Goal: Information Seeking & Learning: Check status

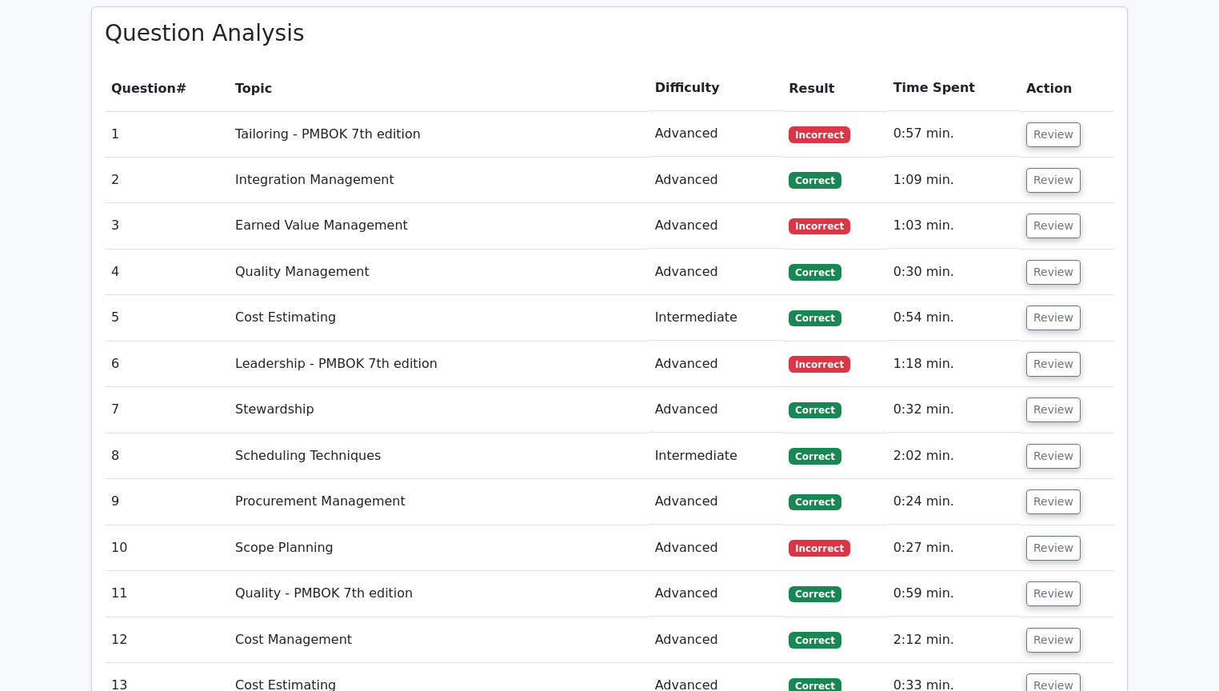
scroll to position [2151, 0]
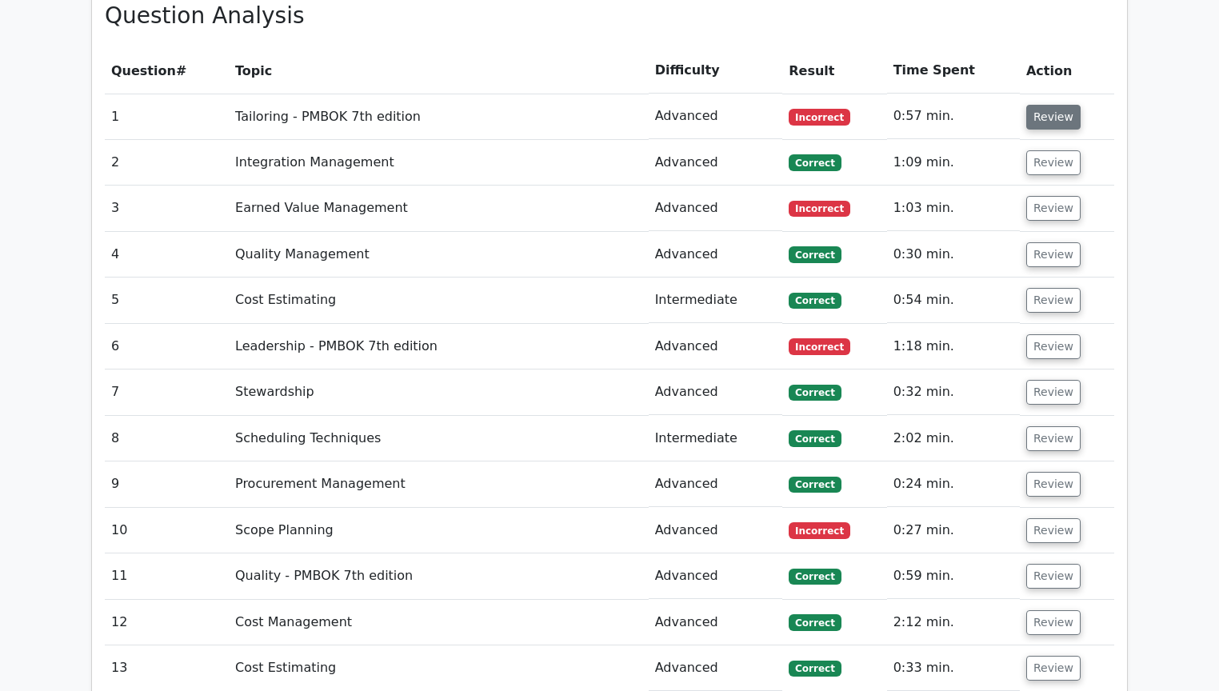
click at [1039, 105] on button "Review" at bounding box center [1053, 117] width 54 height 25
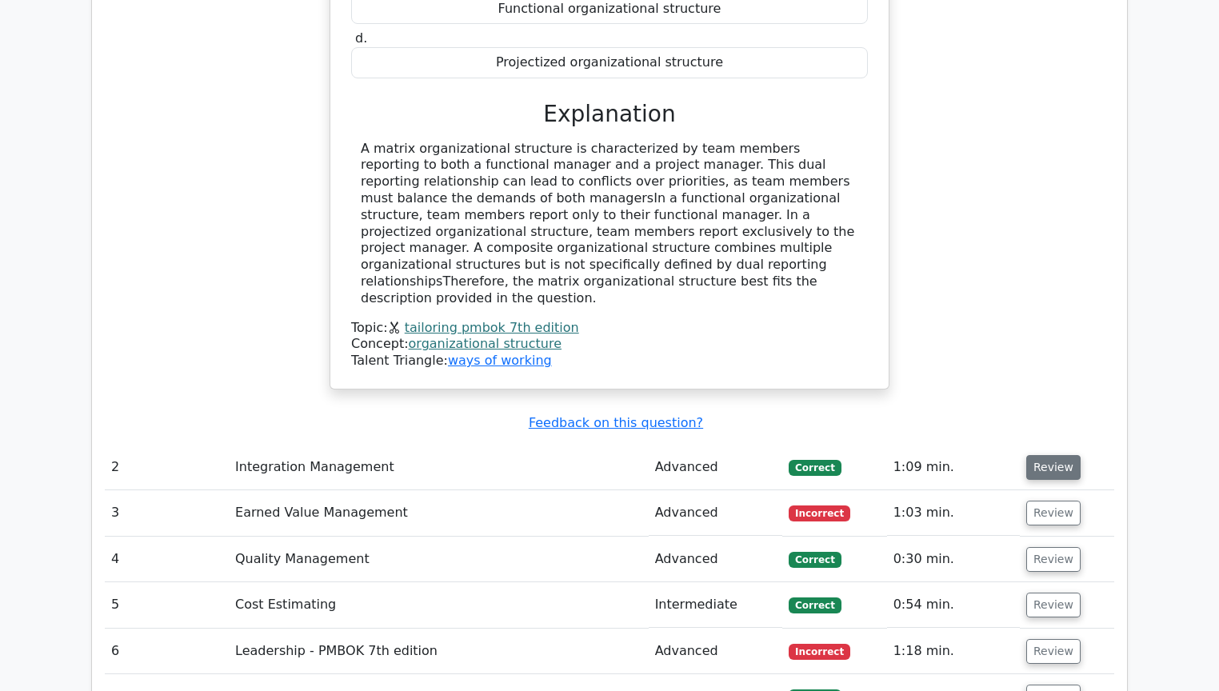
scroll to position [2535, 0]
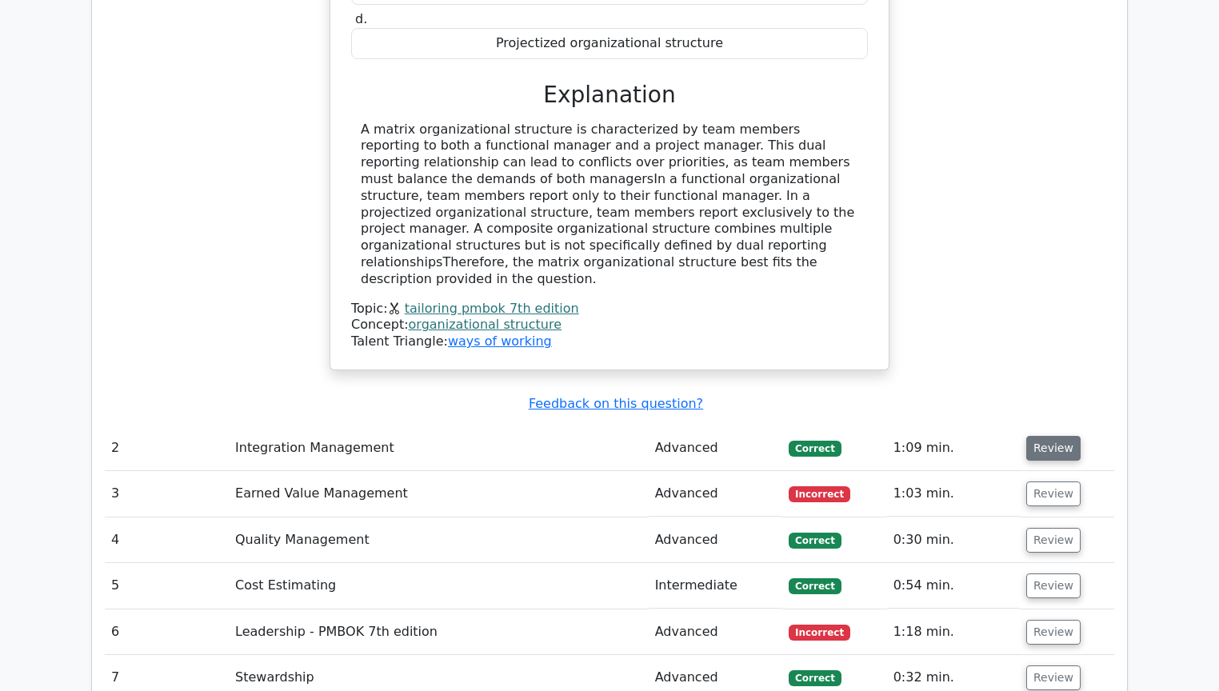
click at [1042, 436] on button "Review" at bounding box center [1053, 448] width 54 height 25
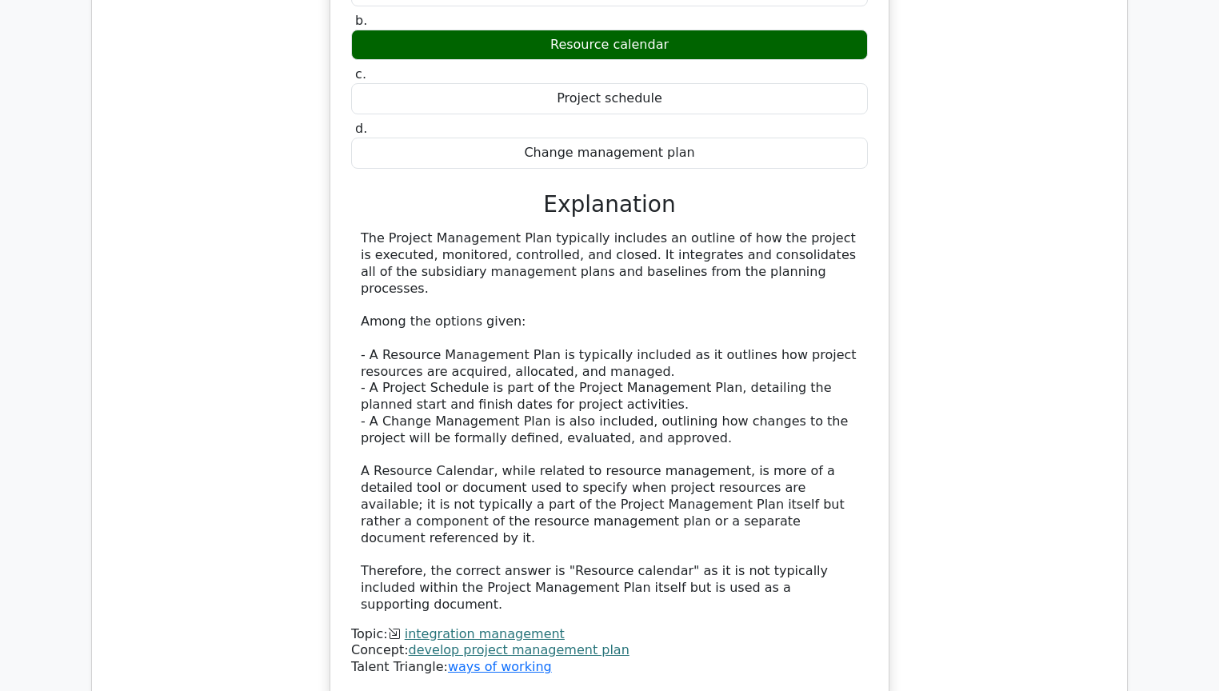
scroll to position [3495, 0]
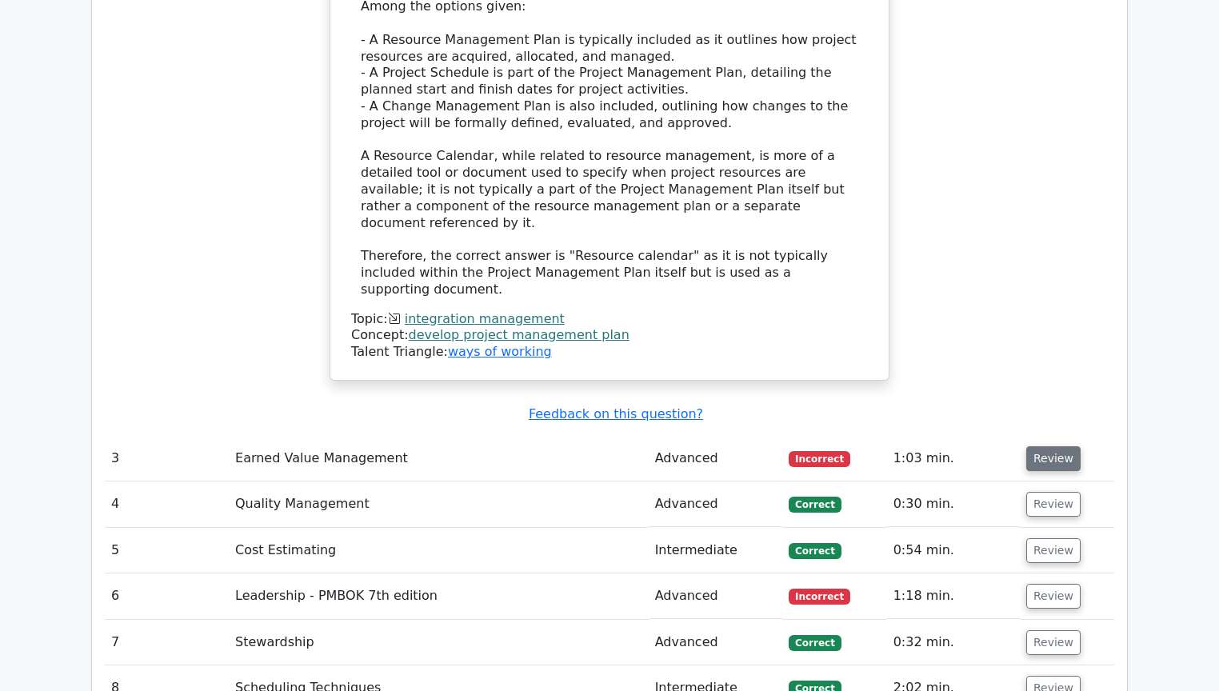
click at [1059, 446] on button "Review" at bounding box center [1053, 458] width 54 height 25
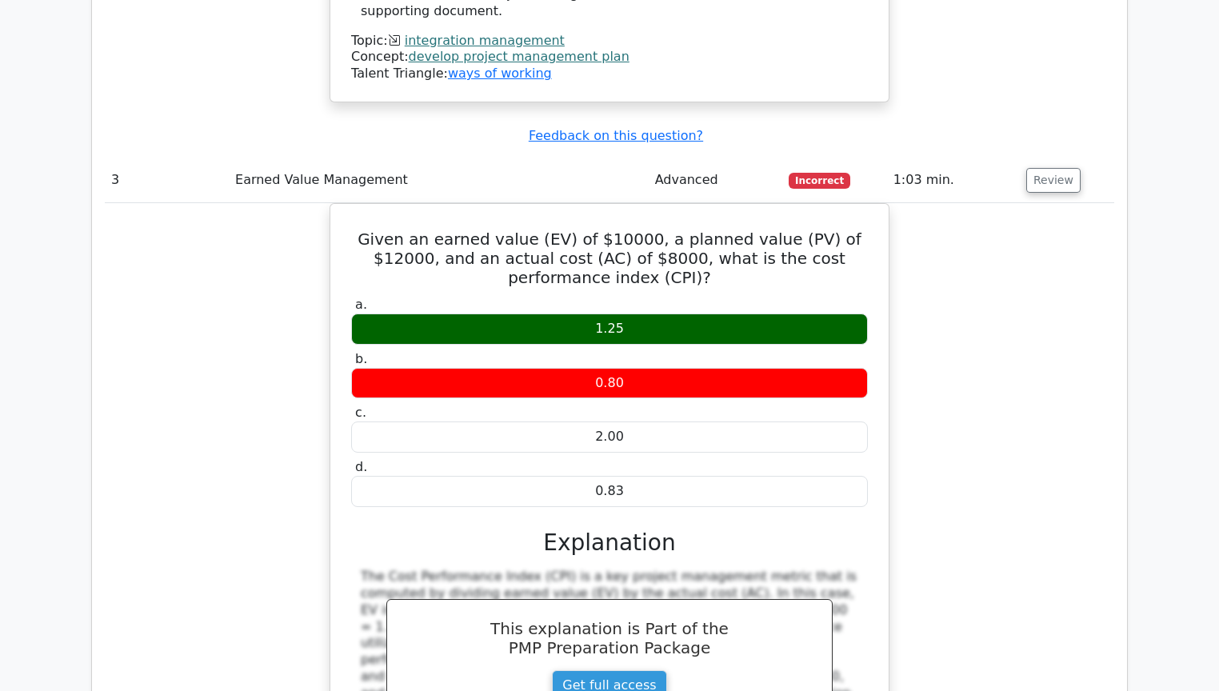
scroll to position [3751, 0]
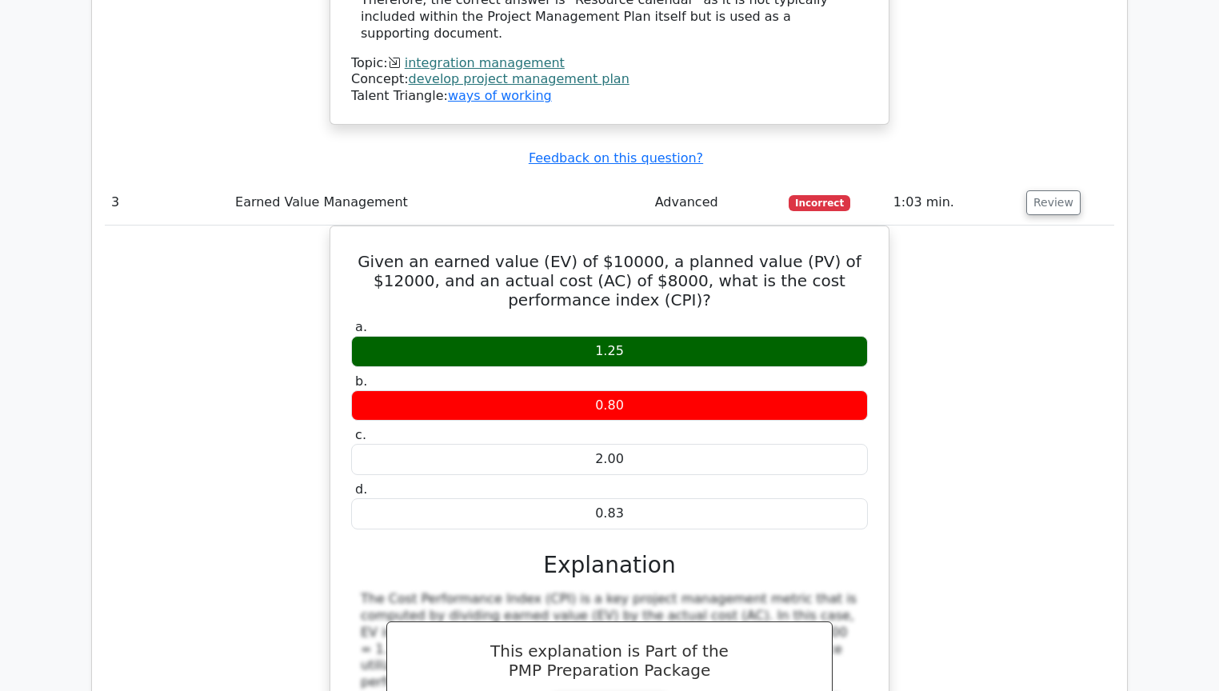
click at [1091, 322] on div "Given an earned value (EV) of $10000, a planned value (PV) of $12000, and an ac…" at bounding box center [610, 540] width 1010 height 629
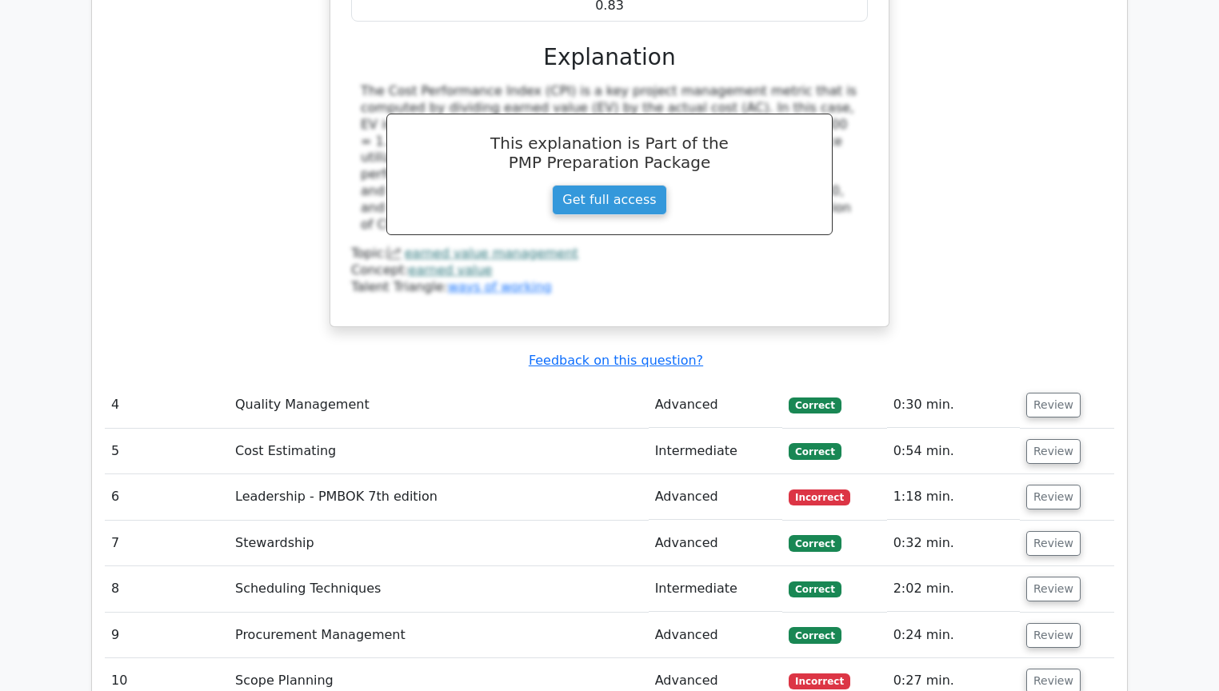
scroll to position [4263, 0]
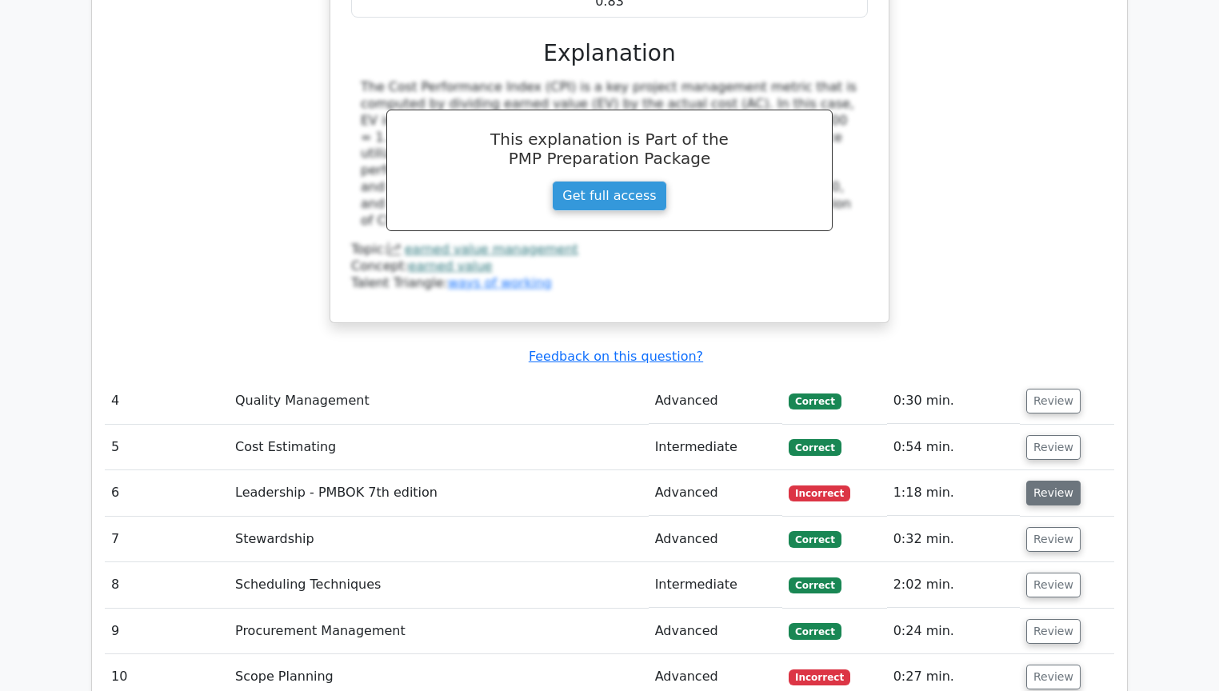
click at [1047, 481] on button "Review" at bounding box center [1053, 493] width 54 height 25
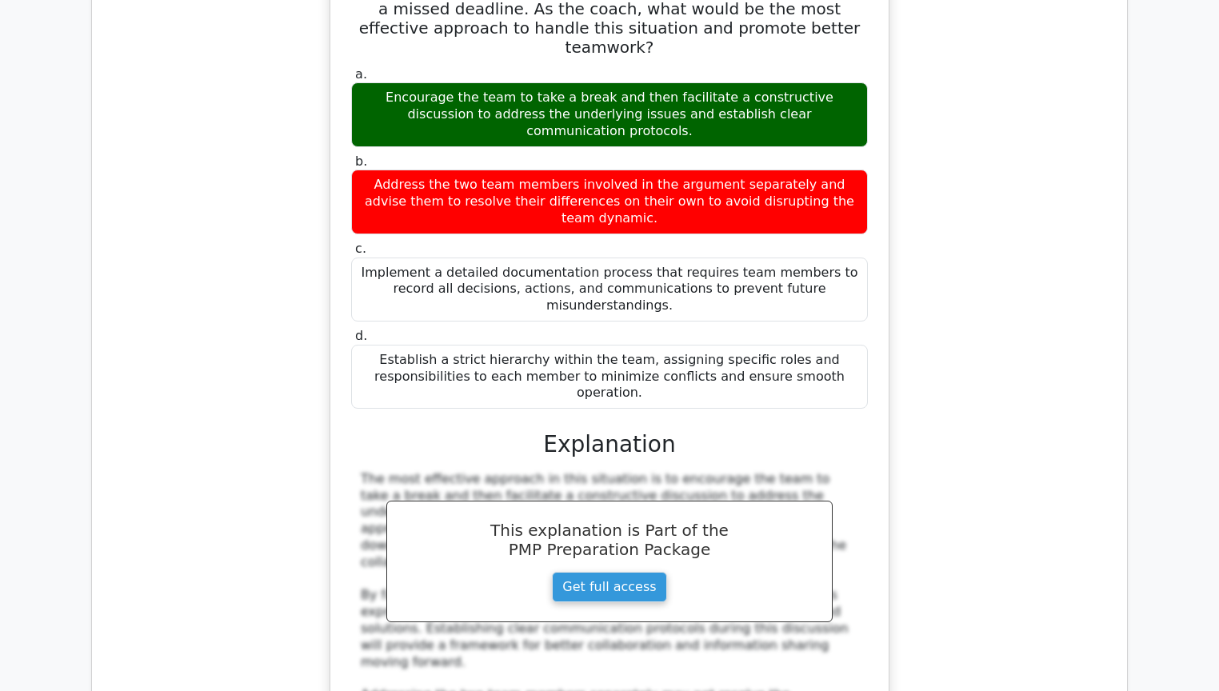
scroll to position [5287, 0]
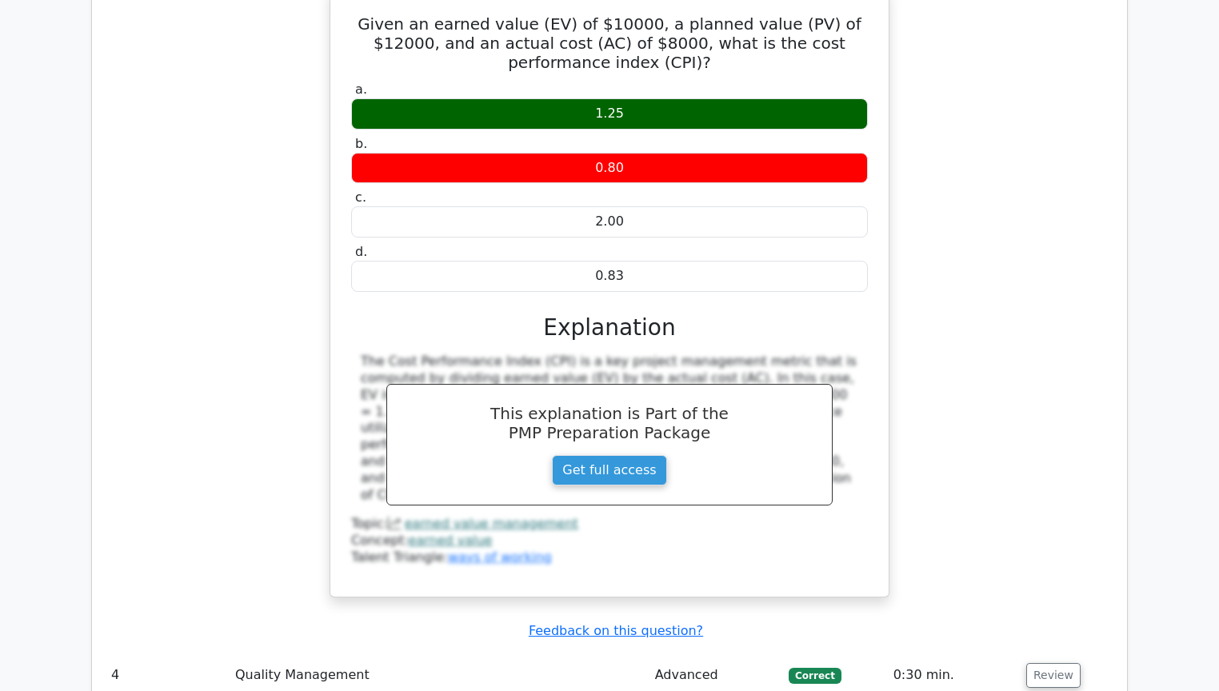
scroll to position [4199, 0]
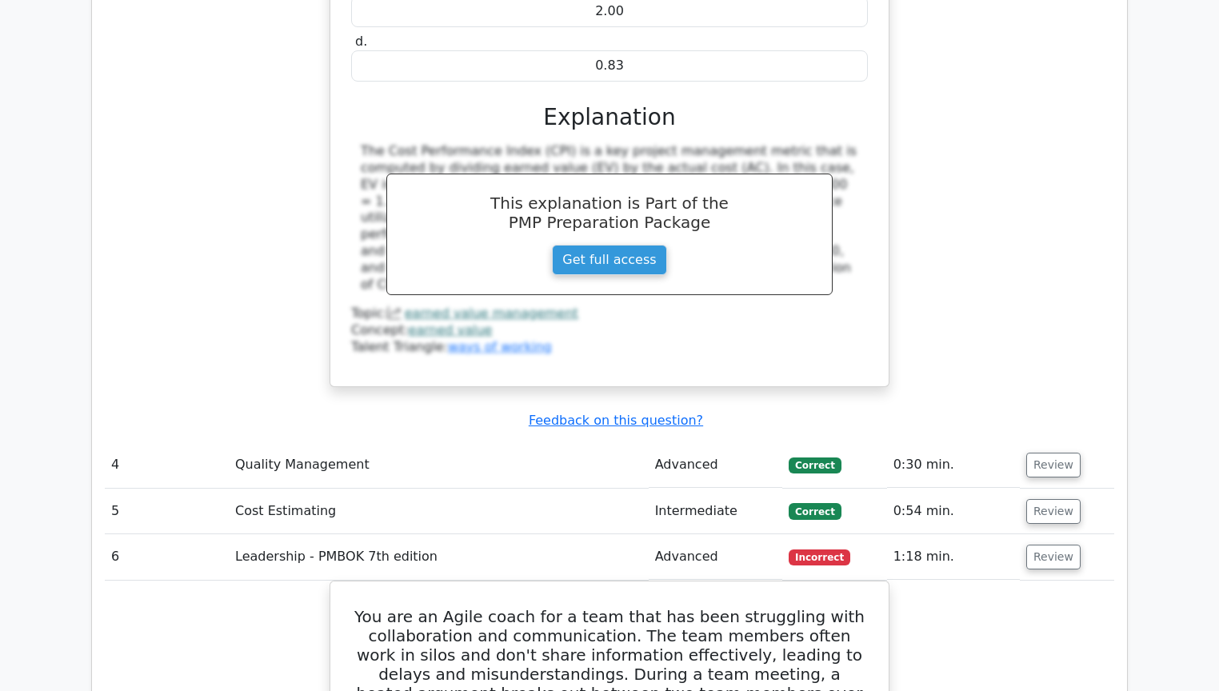
click at [1042, 534] on td "Review" at bounding box center [1067, 557] width 94 height 46
click at [1042, 545] on button "Review" at bounding box center [1053, 557] width 54 height 25
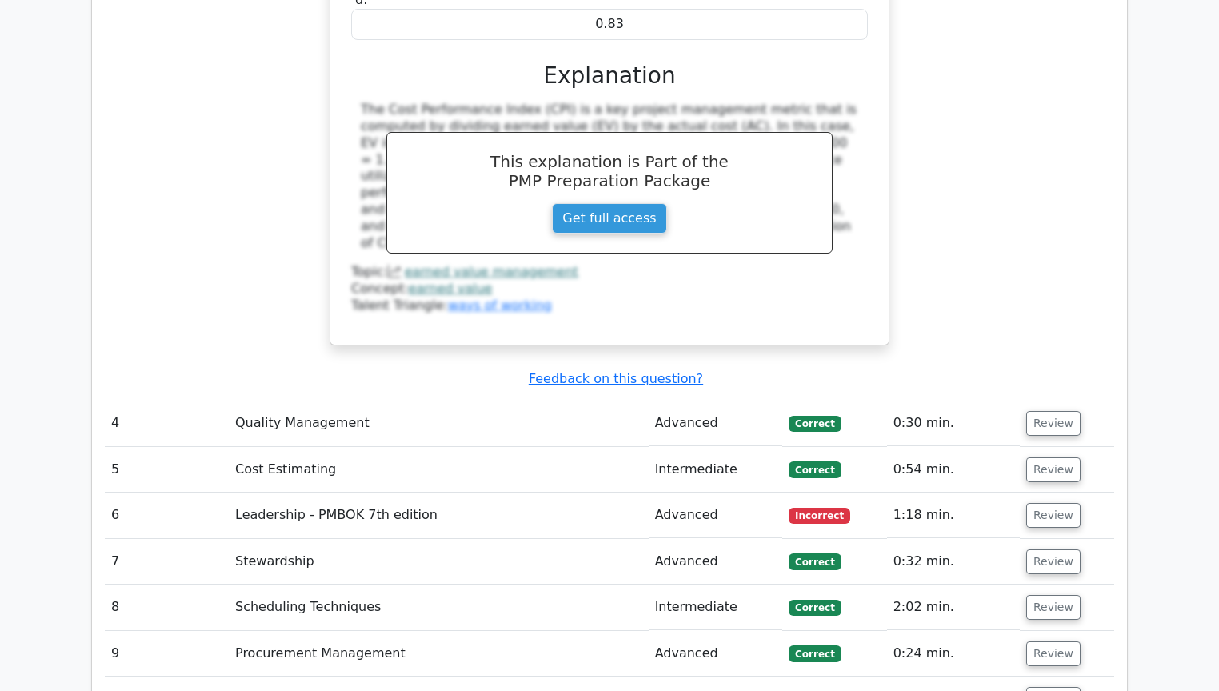
scroll to position [4263, 0]
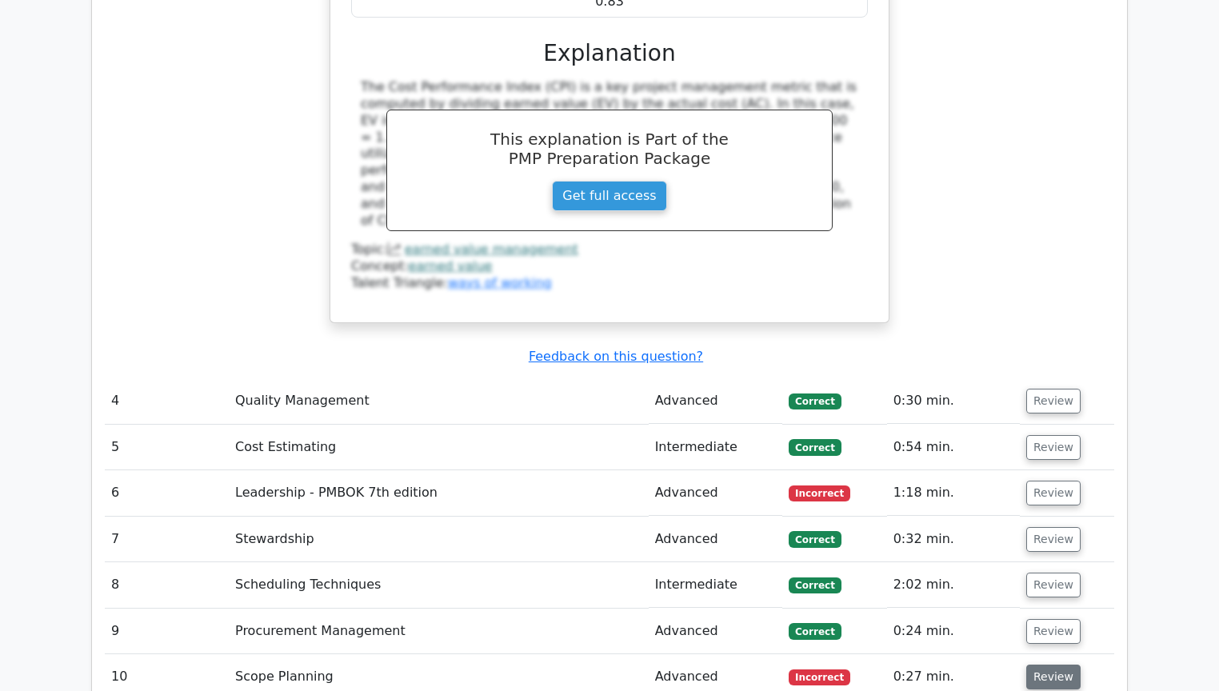
click at [1043, 665] on button "Review" at bounding box center [1053, 677] width 54 height 25
click at [1044, 389] on button "Review" at bounding box center [1053, 401] width 54 height 25
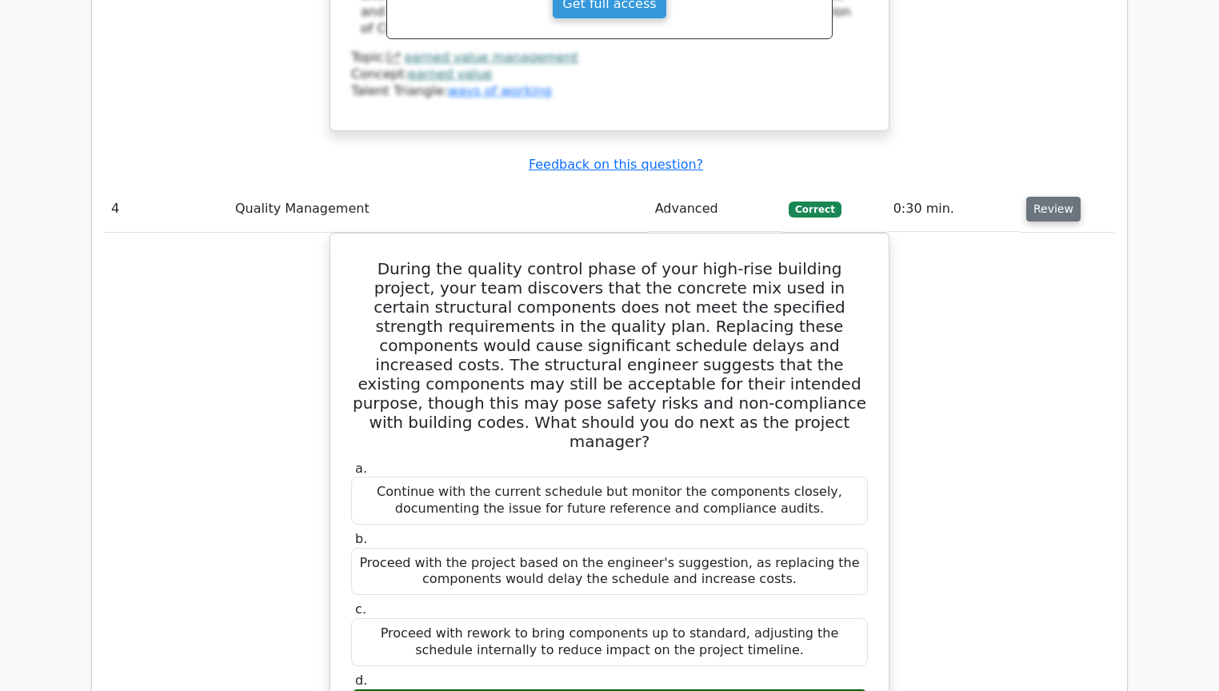
scroll to position [4903, 0]
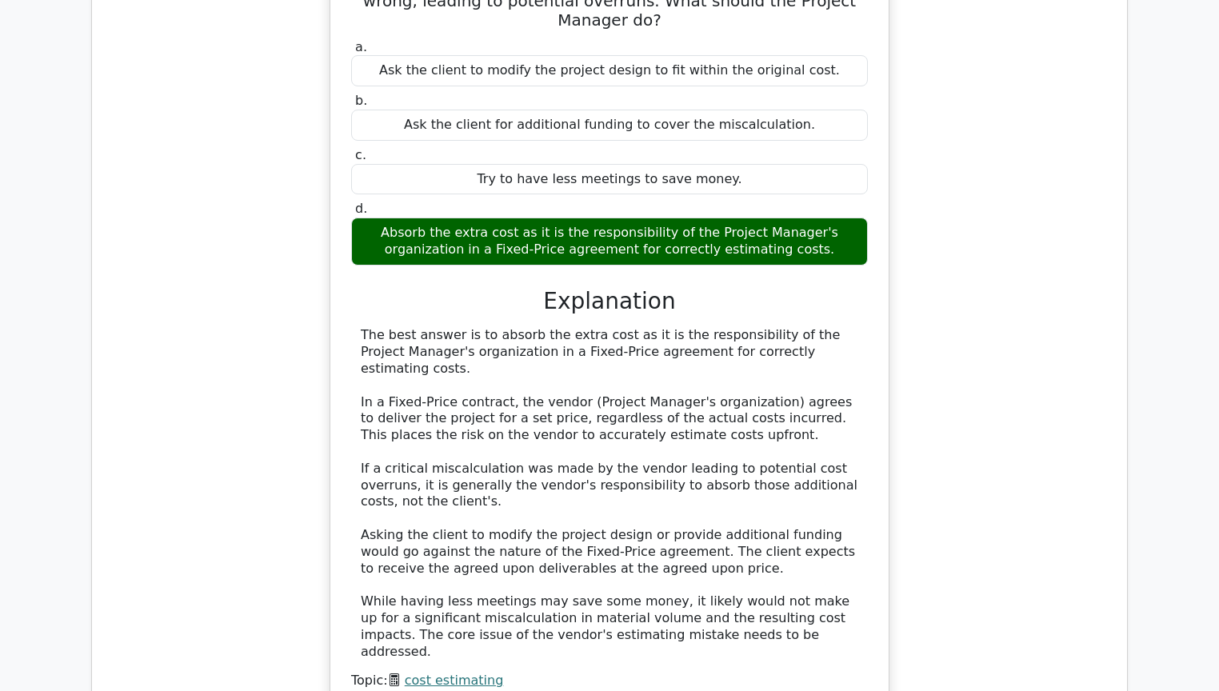
scroll to position [5927, 0]
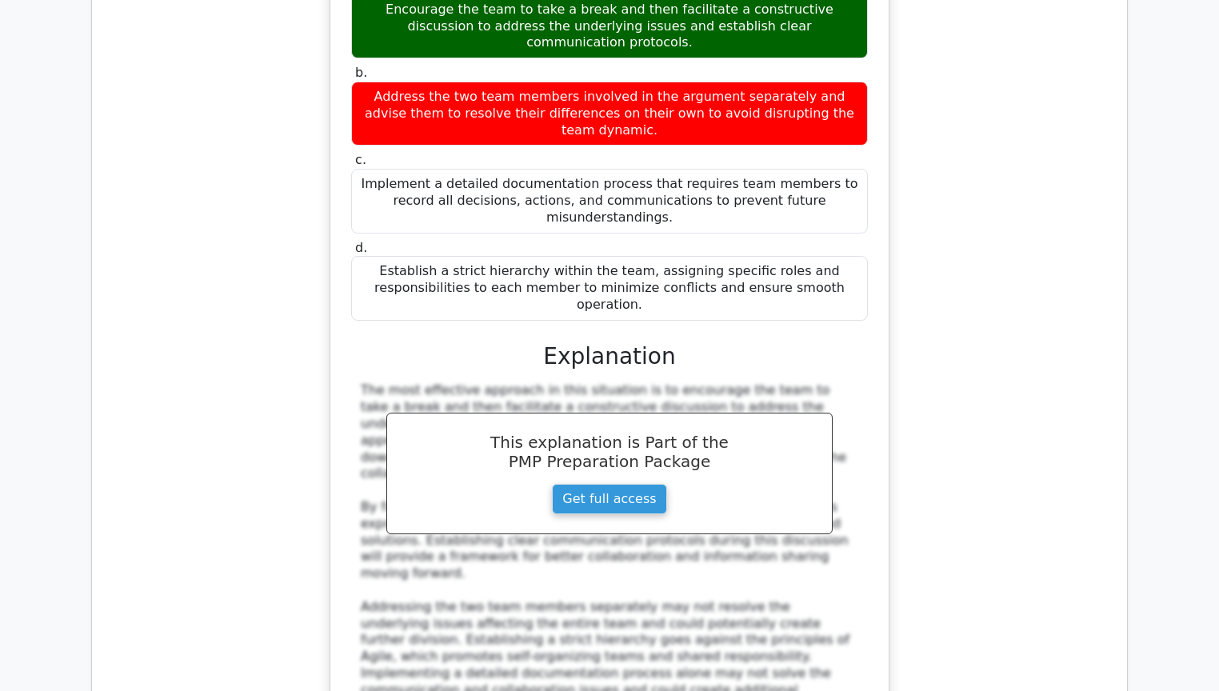
scroll to position [6888, 0]
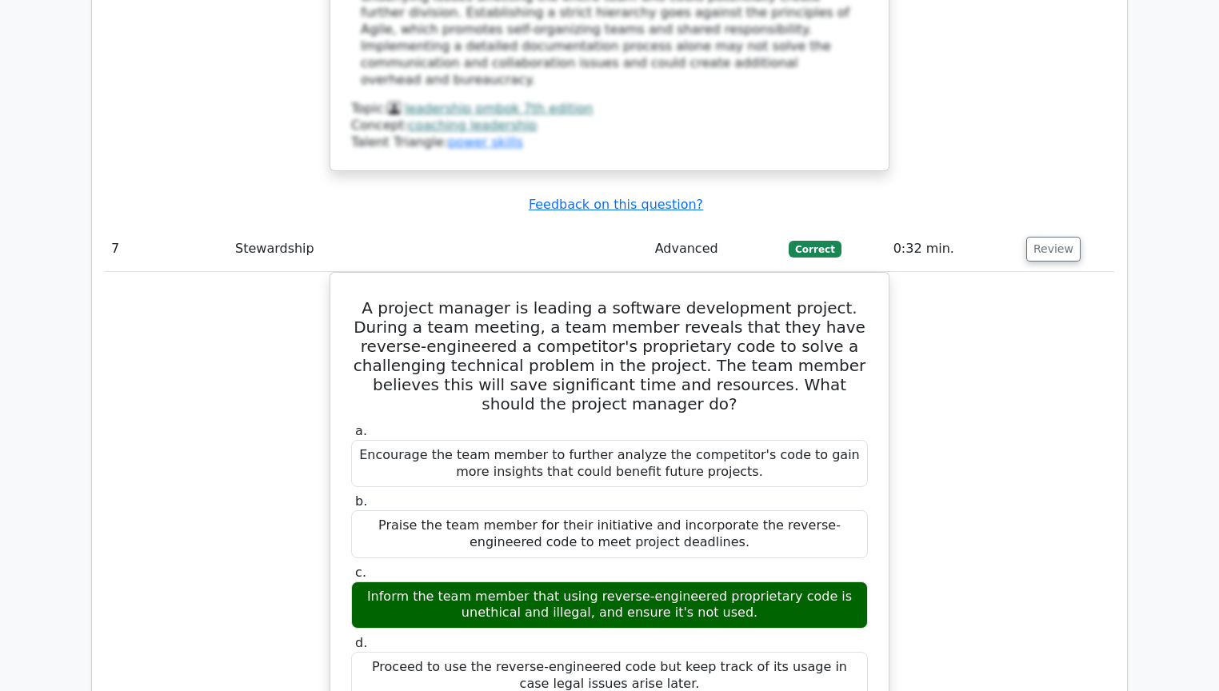
scroll to position [7784, 0]
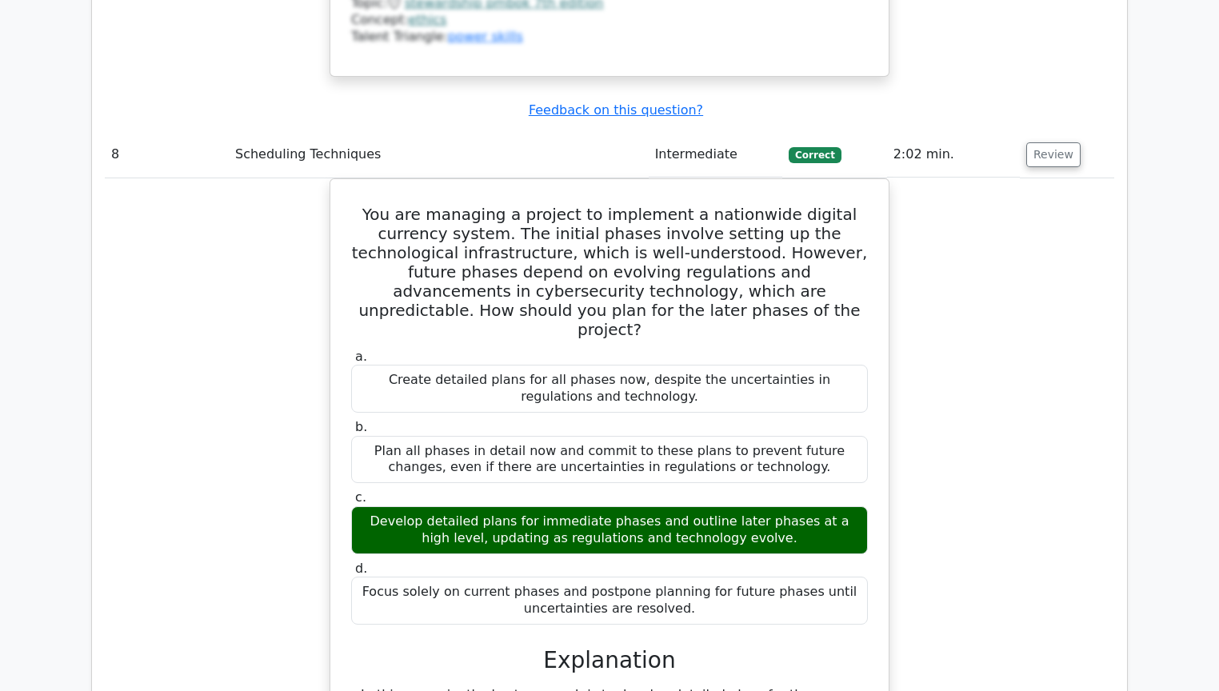
scroll to position [8872, 0]
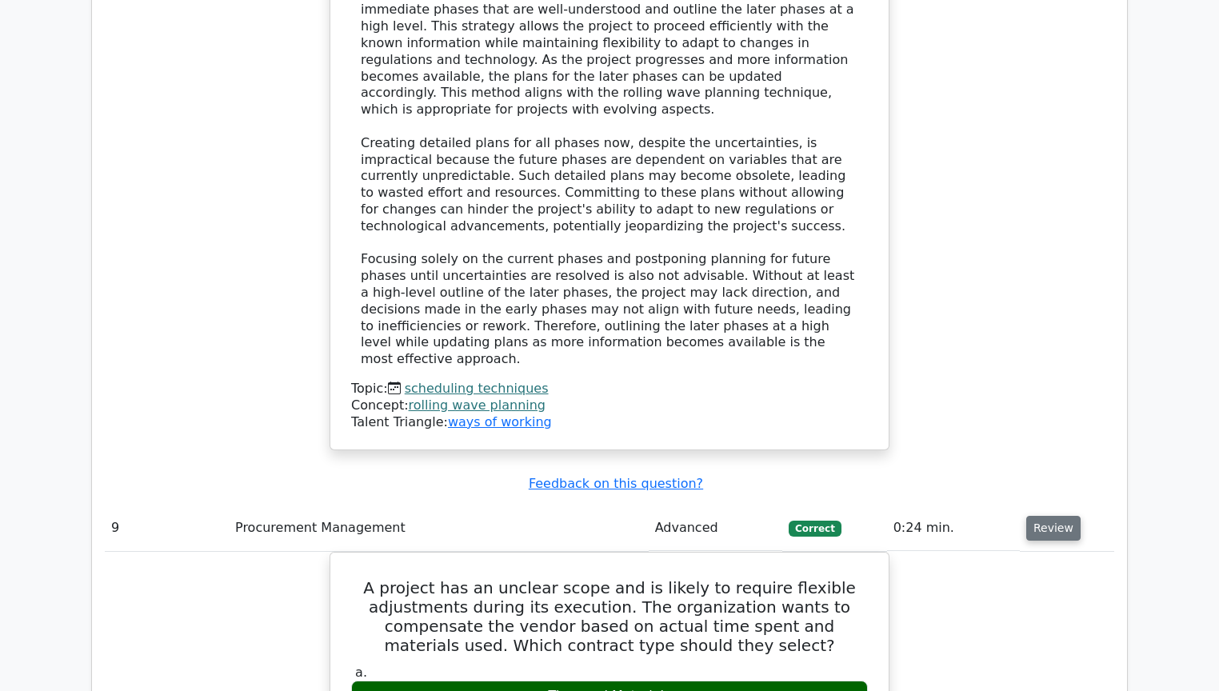
scroll to position [9128, 0]
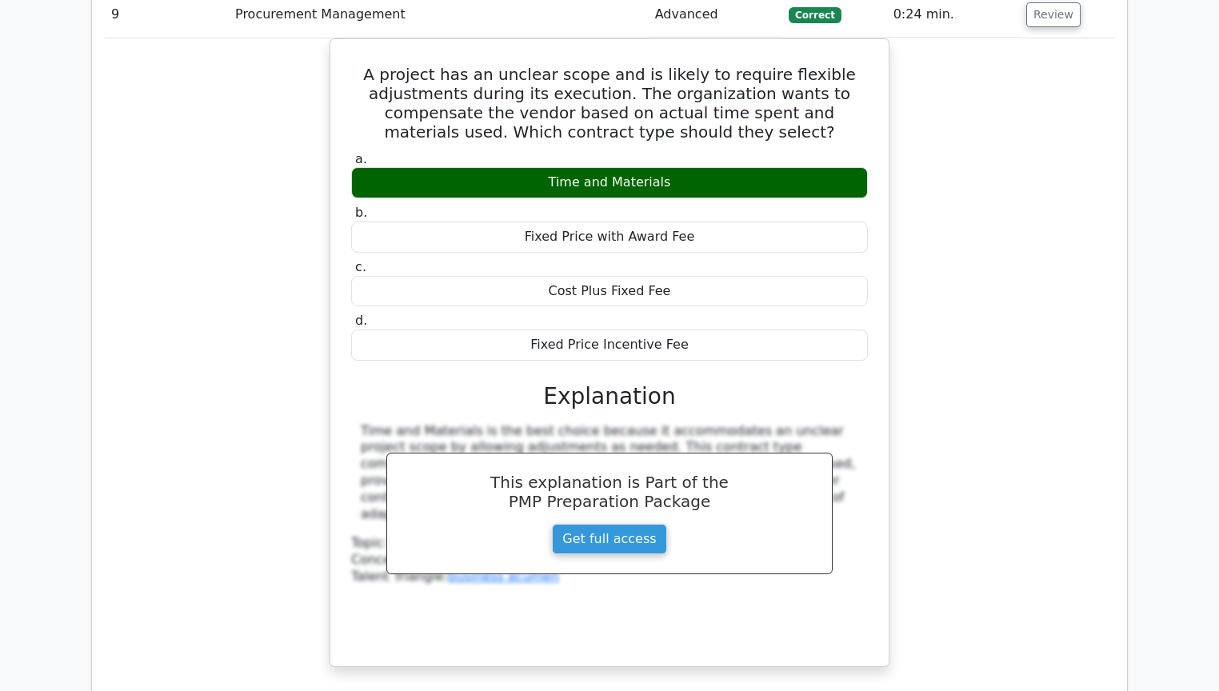
scroll to position [9640, 0]
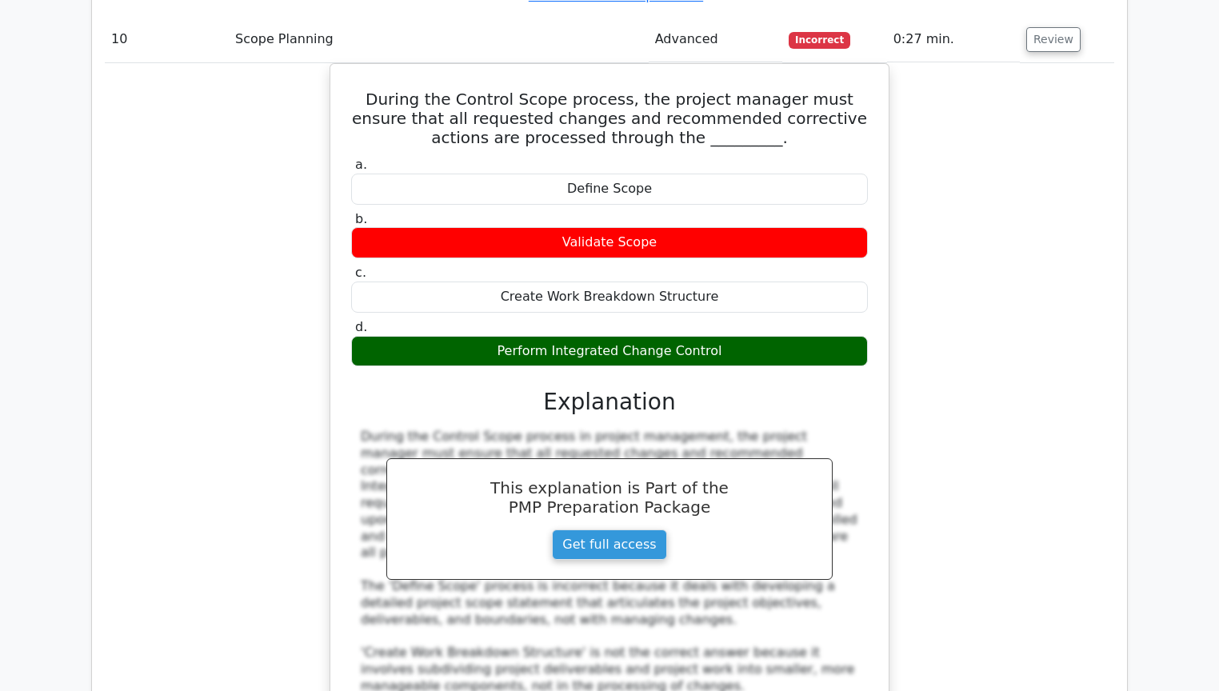
scroll to position [10408, 0]
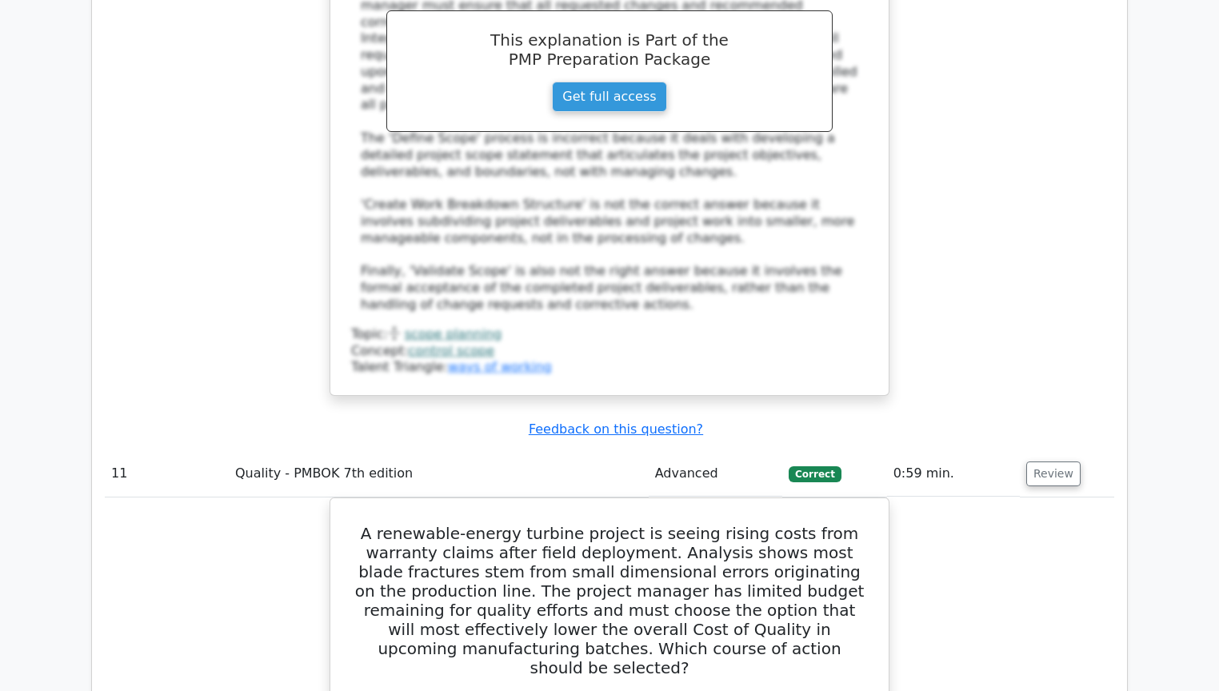
scroll to position [11240, 0]
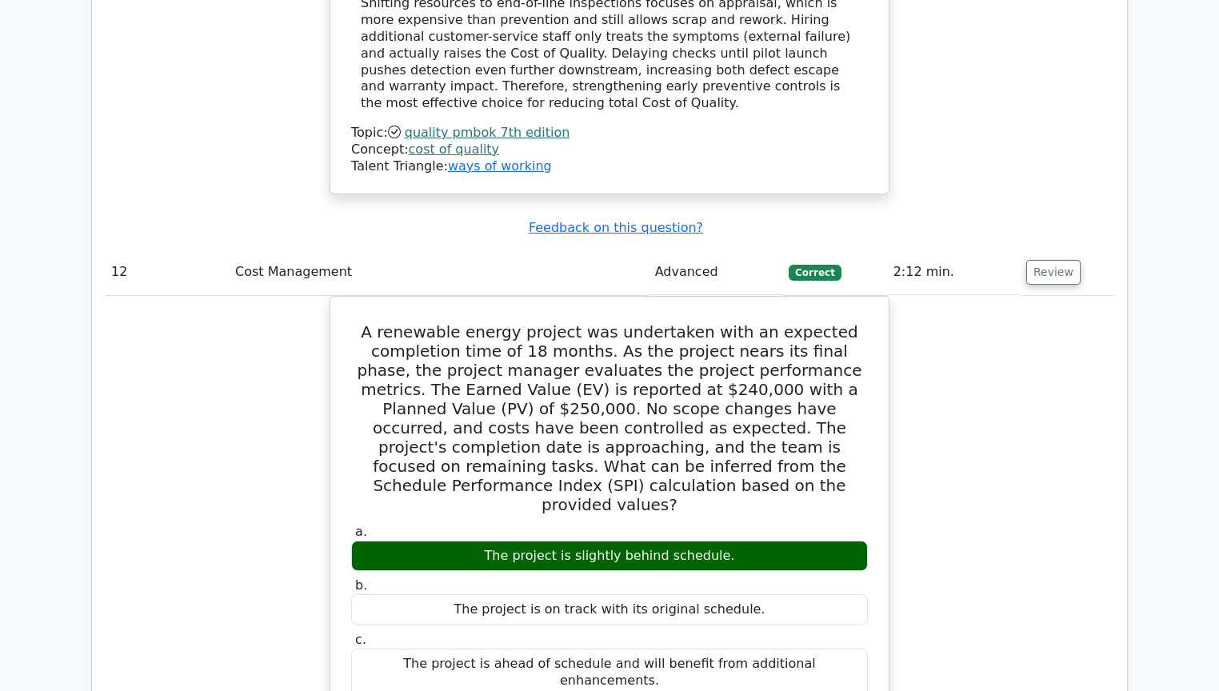
scroll to position [11944, 0]
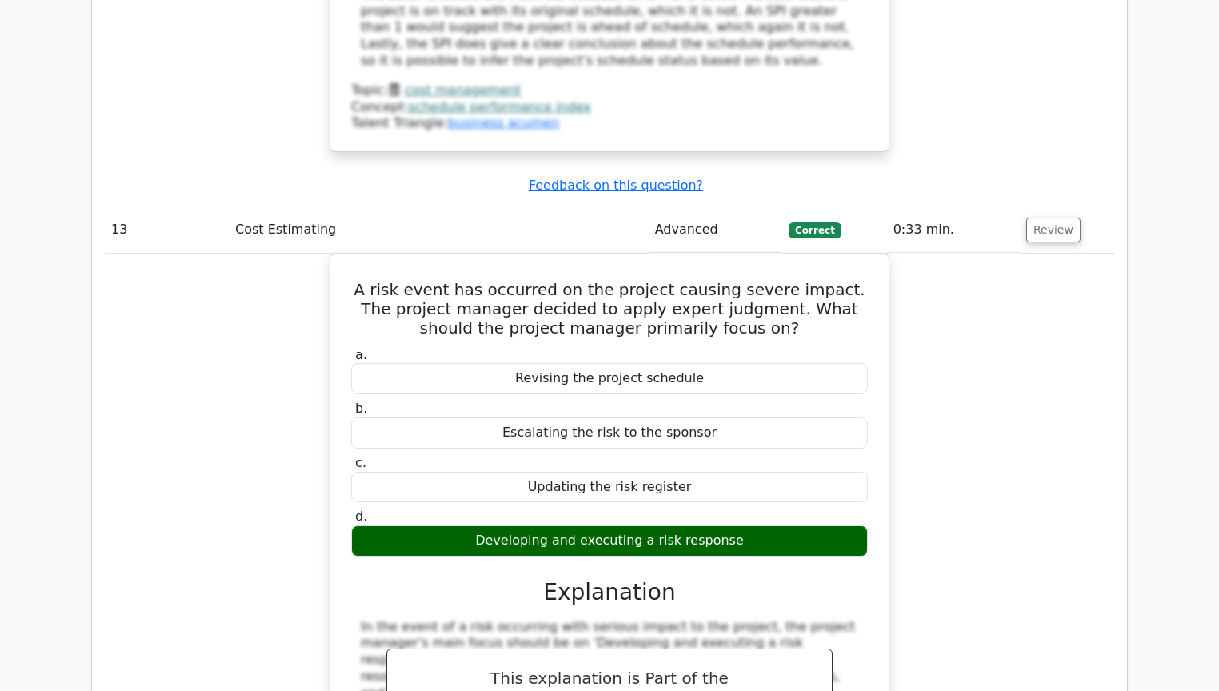
scroll to position [12968, 0]
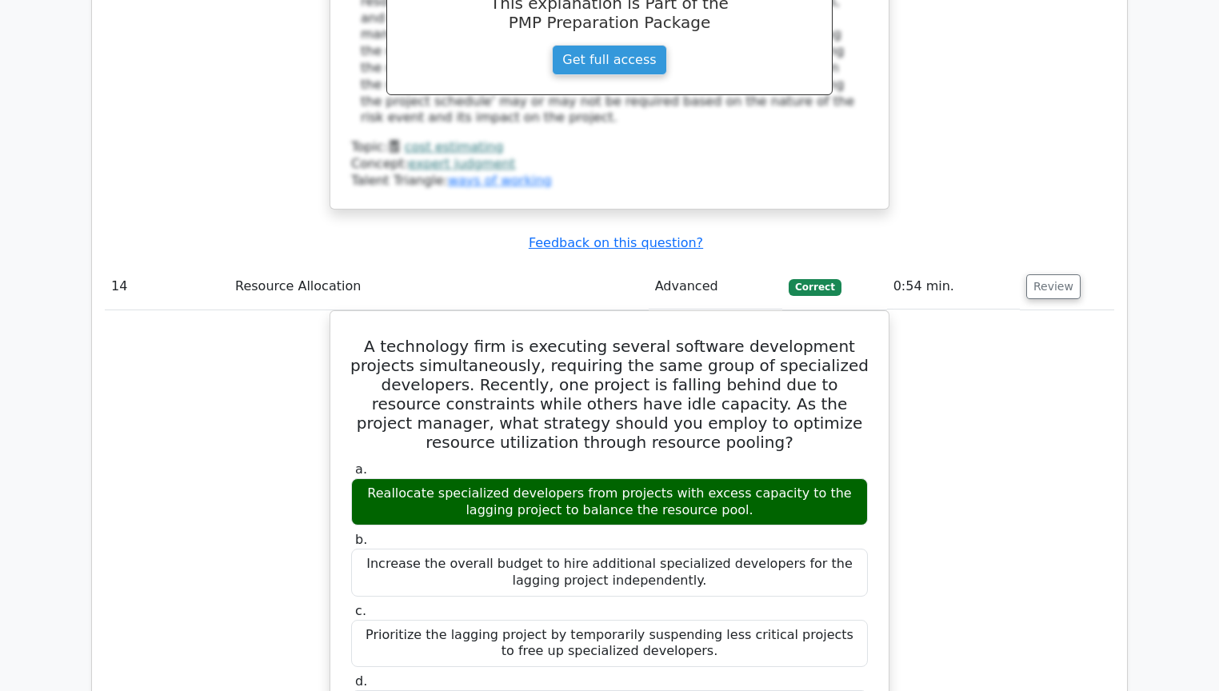
scroll to position [13672, 0]
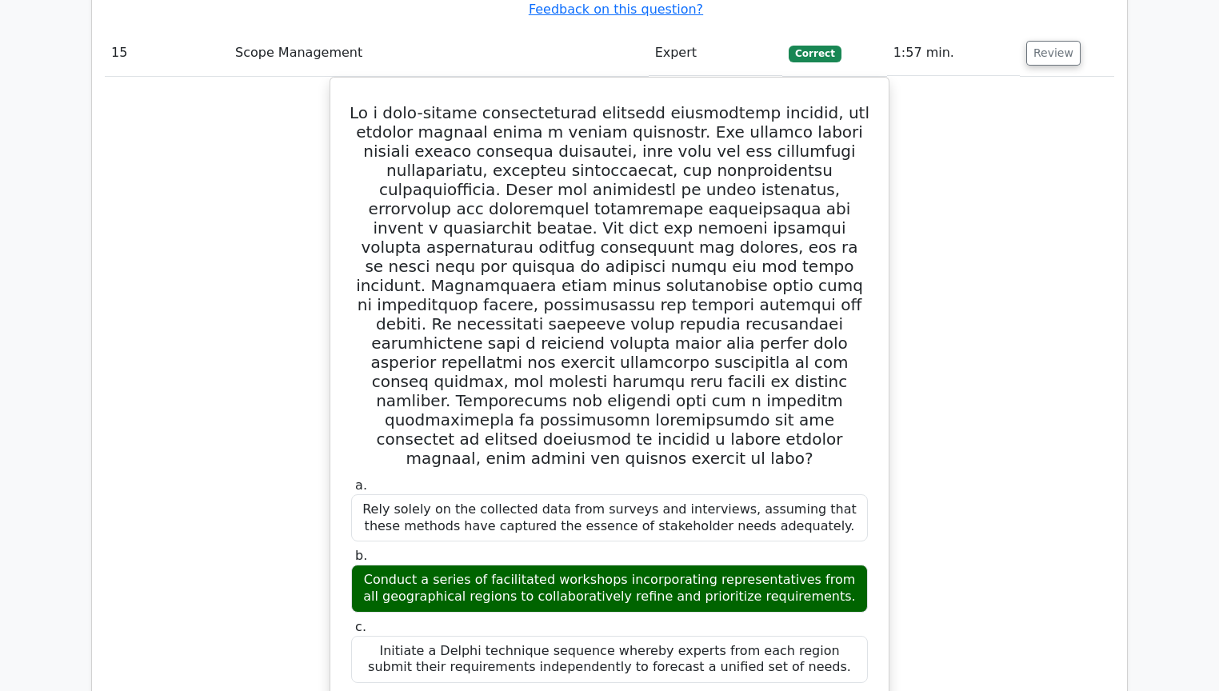
scroll to position [14952, 0]
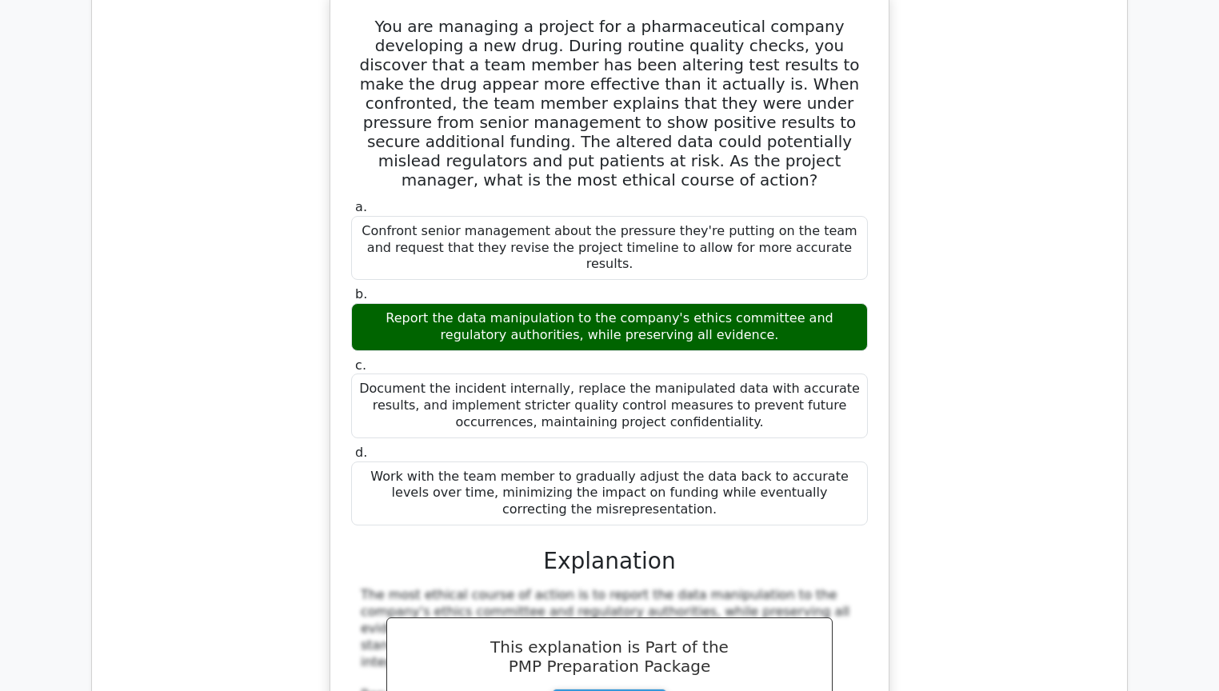
scroll to position [16296, 0]
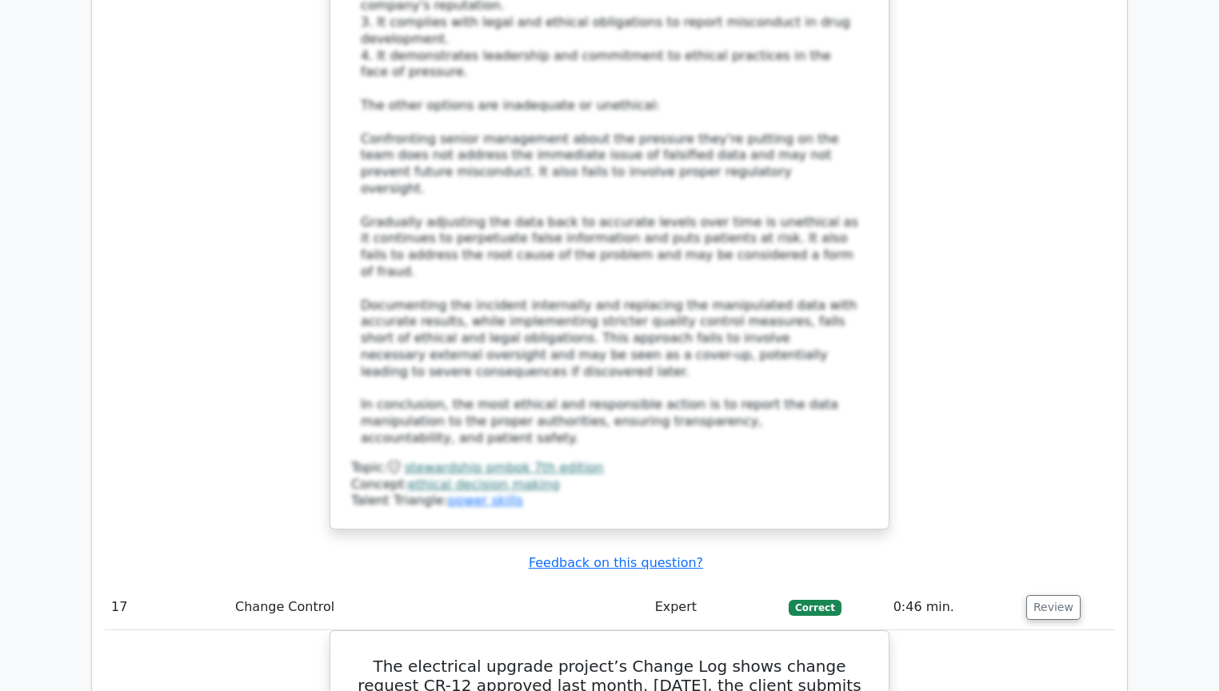
scroll to position [17064, 0]
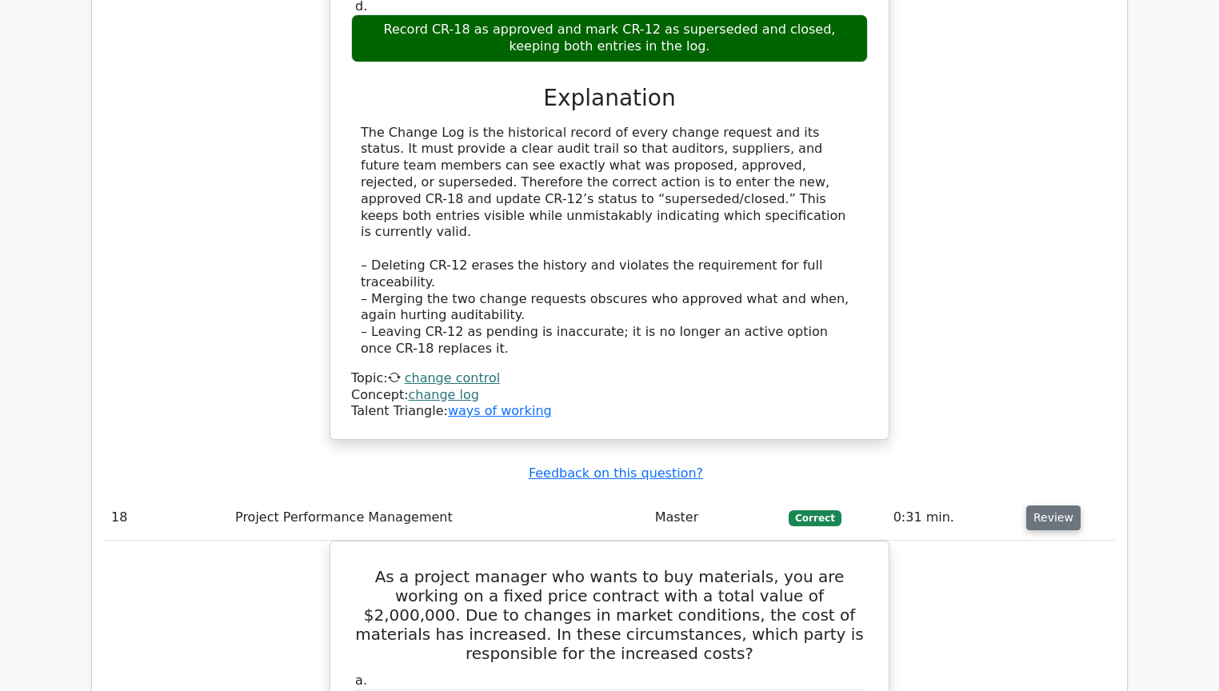
scroll to position [17896, 0]
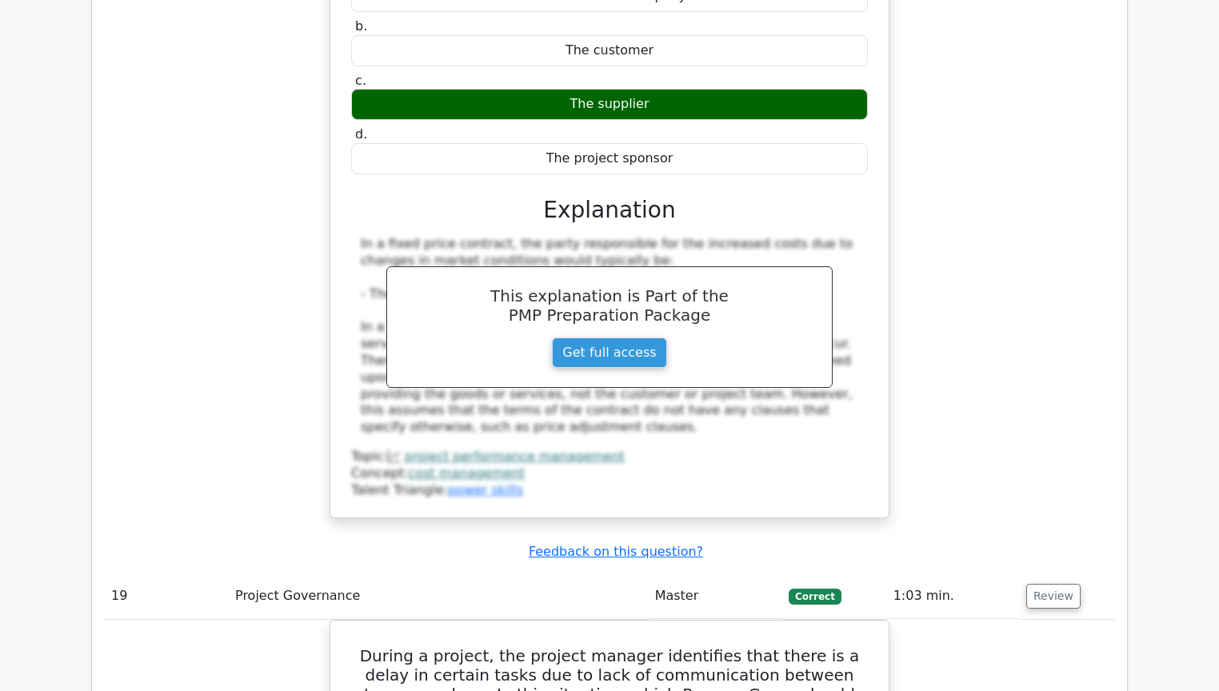
scroll to position [18664, 0]
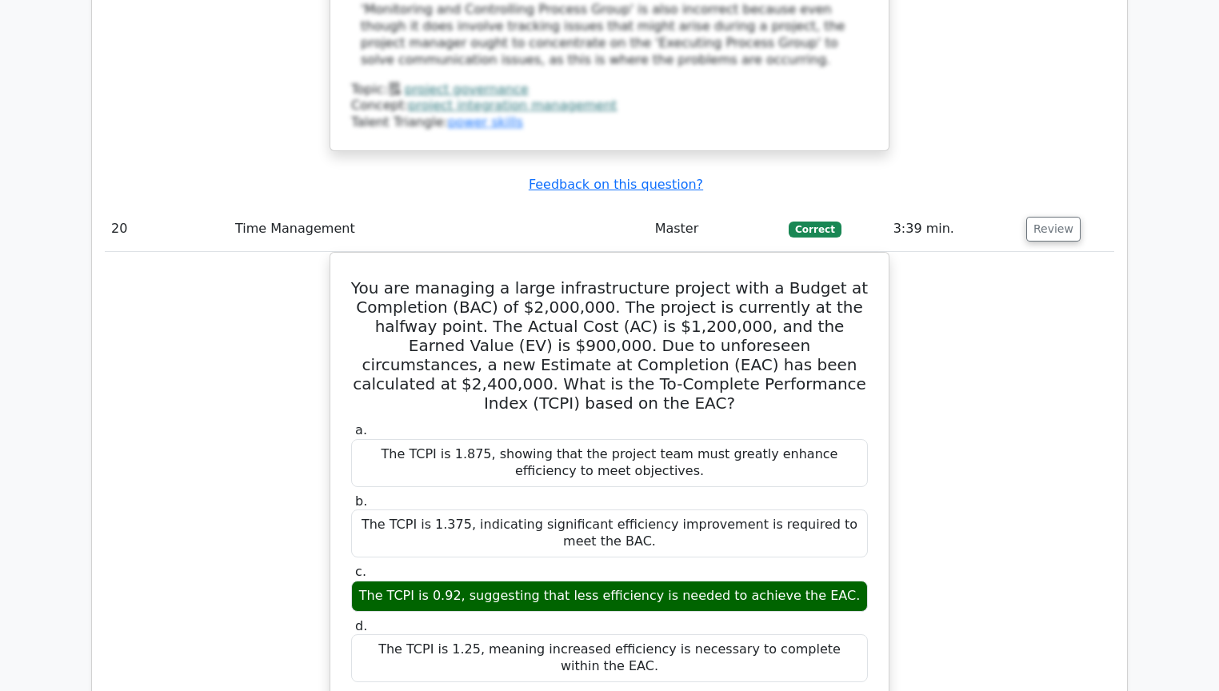
scroll to position [19880, 0]
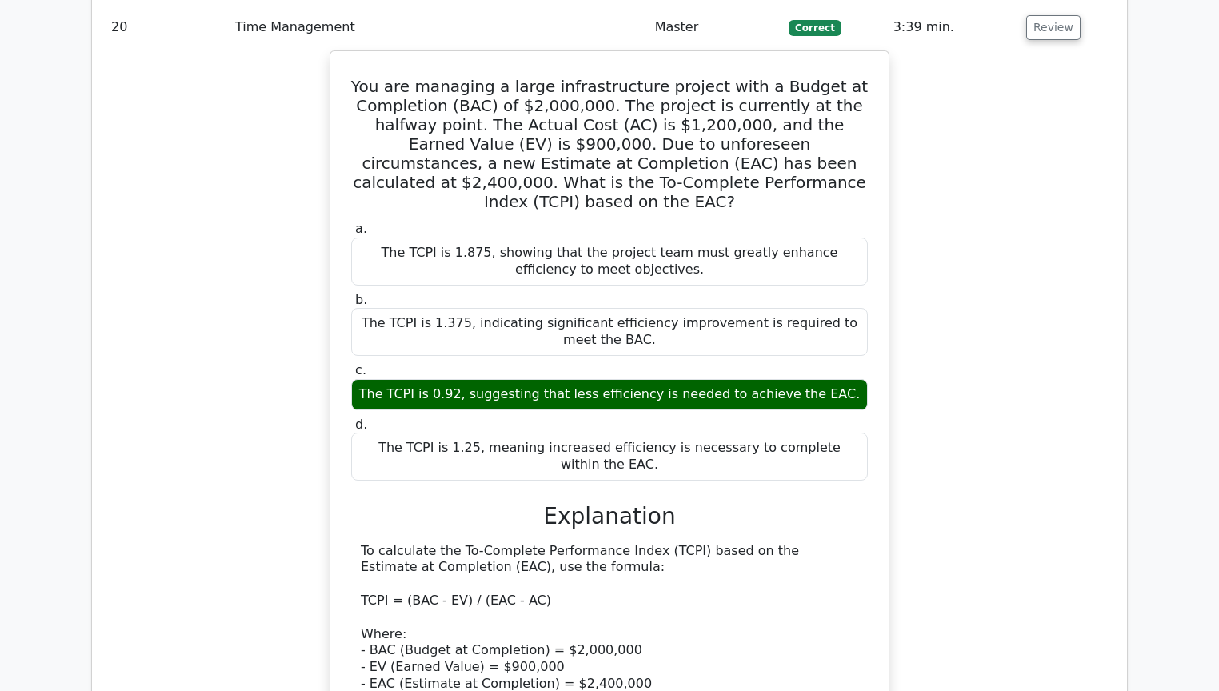
scroll to position [20584, 0]
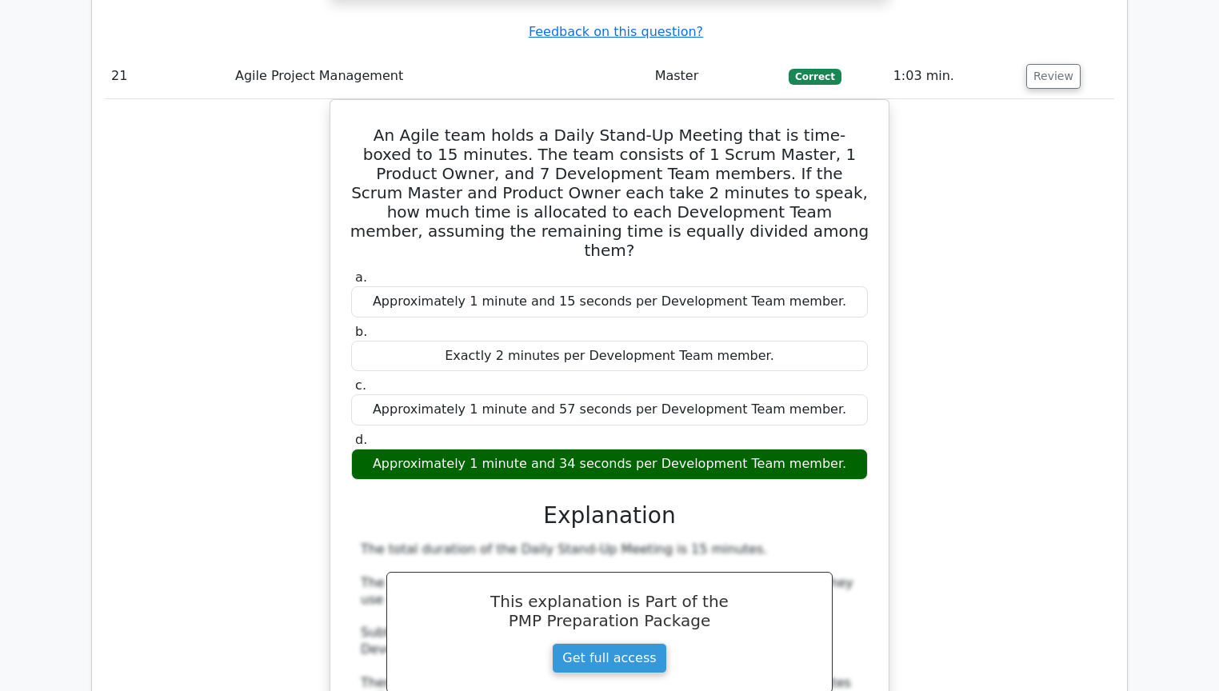
scroll to position [20968, 0]
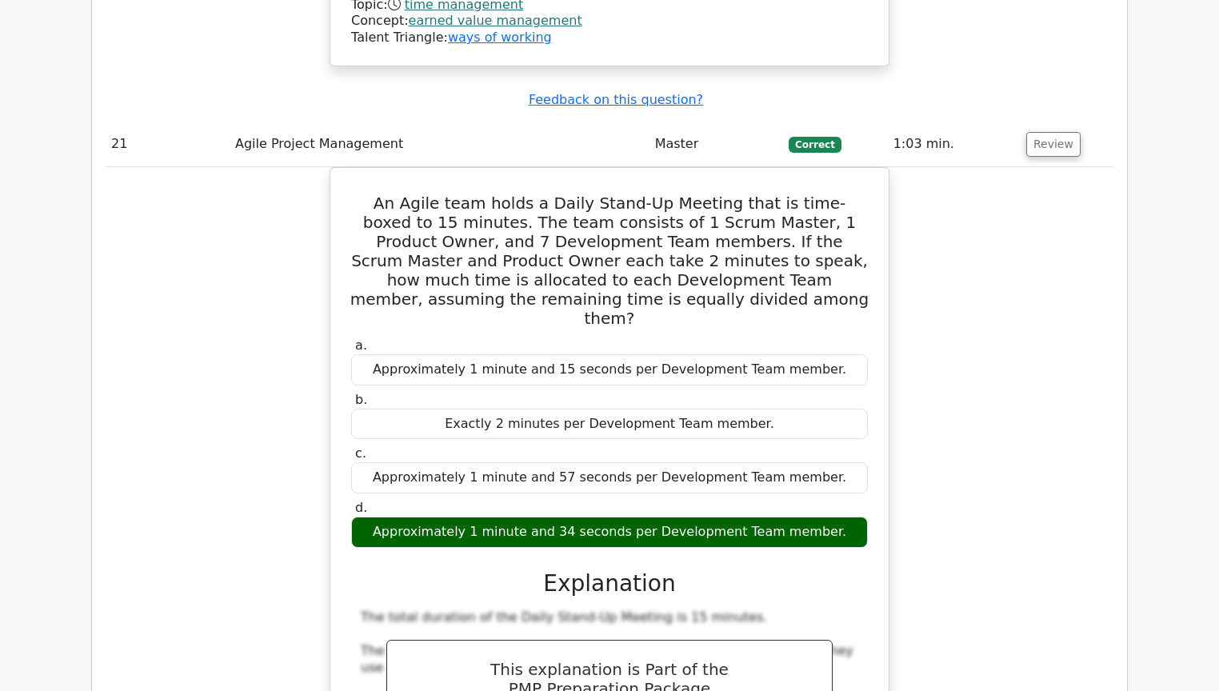
drag, startPoint x: 1067, startPoint y: 339, endPoint x: 1203, endPoint y: 336, distance: 136.0
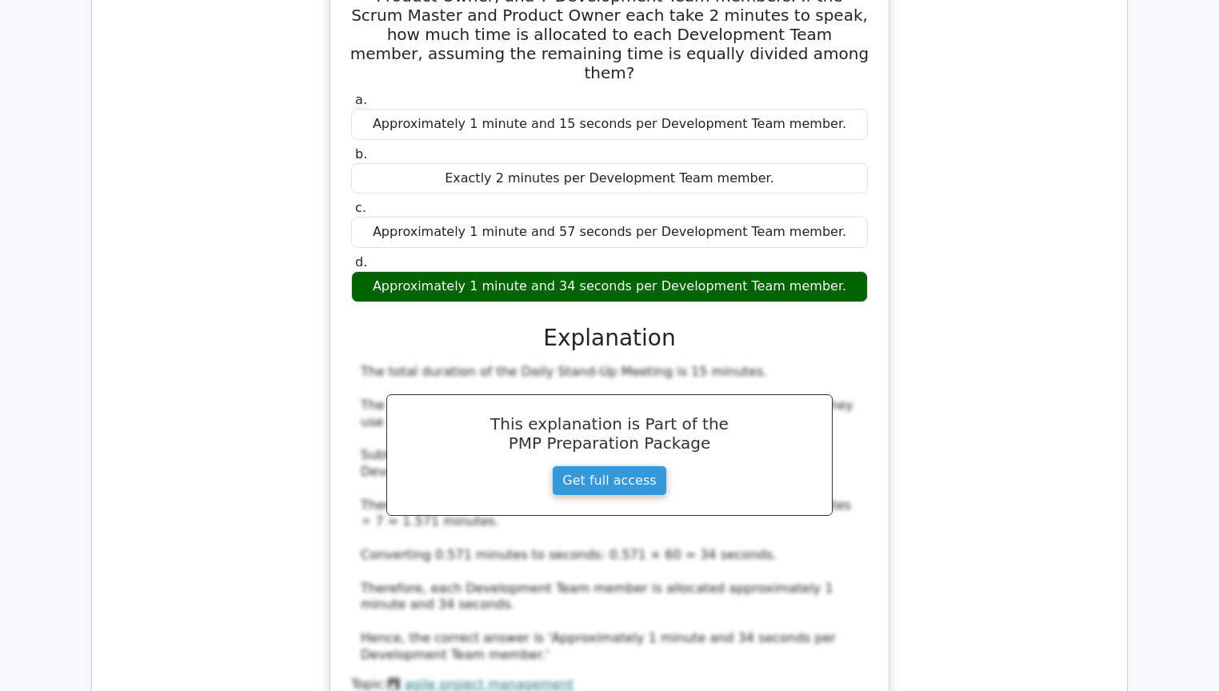
scroll to position [21416, 0]
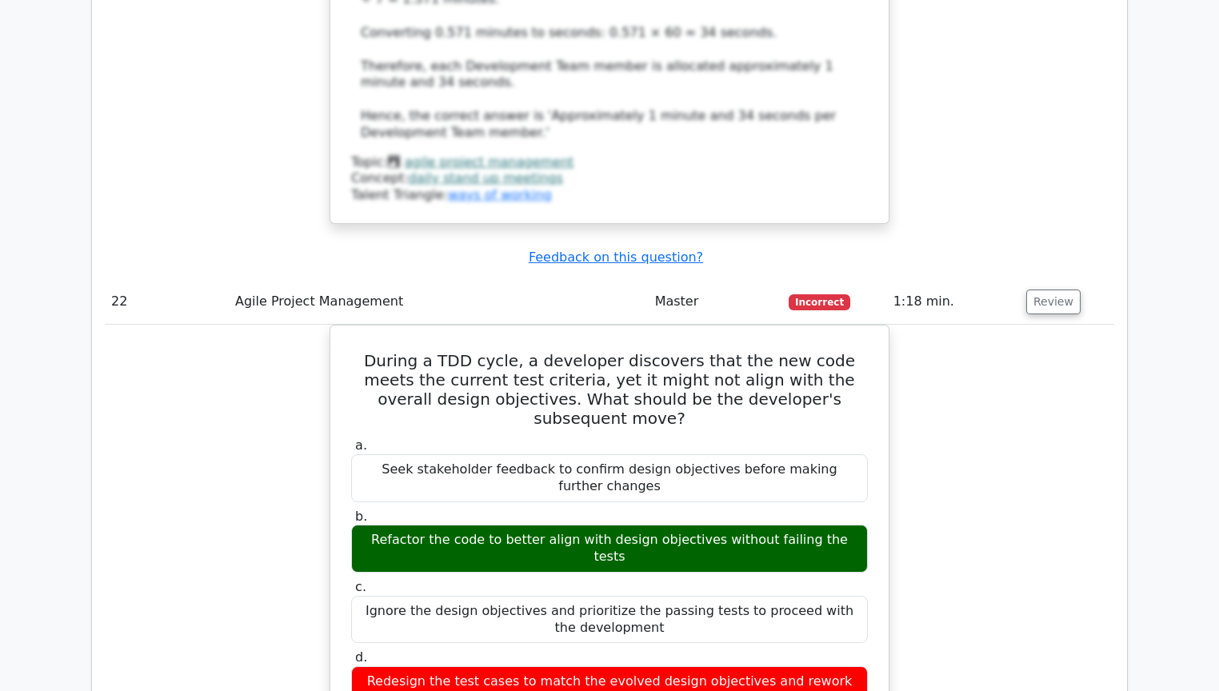
scroll to position [22120, 0]
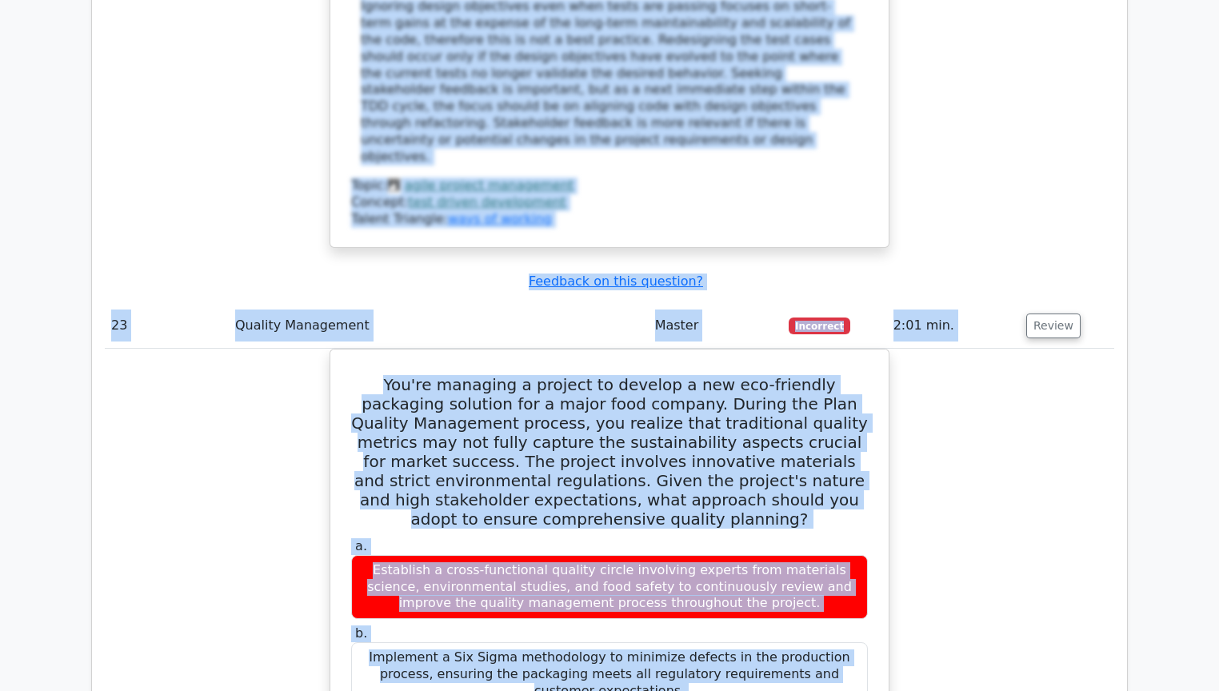
scroll to position [22696, 0]
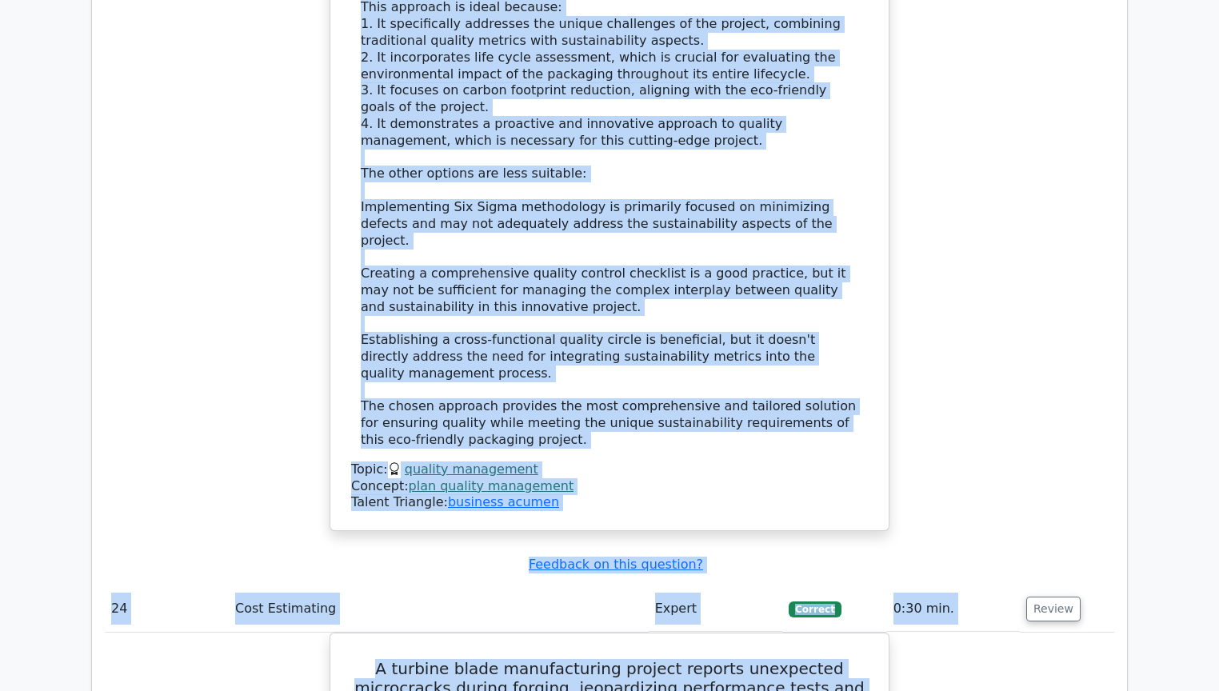
scroll to position [23720, 0]
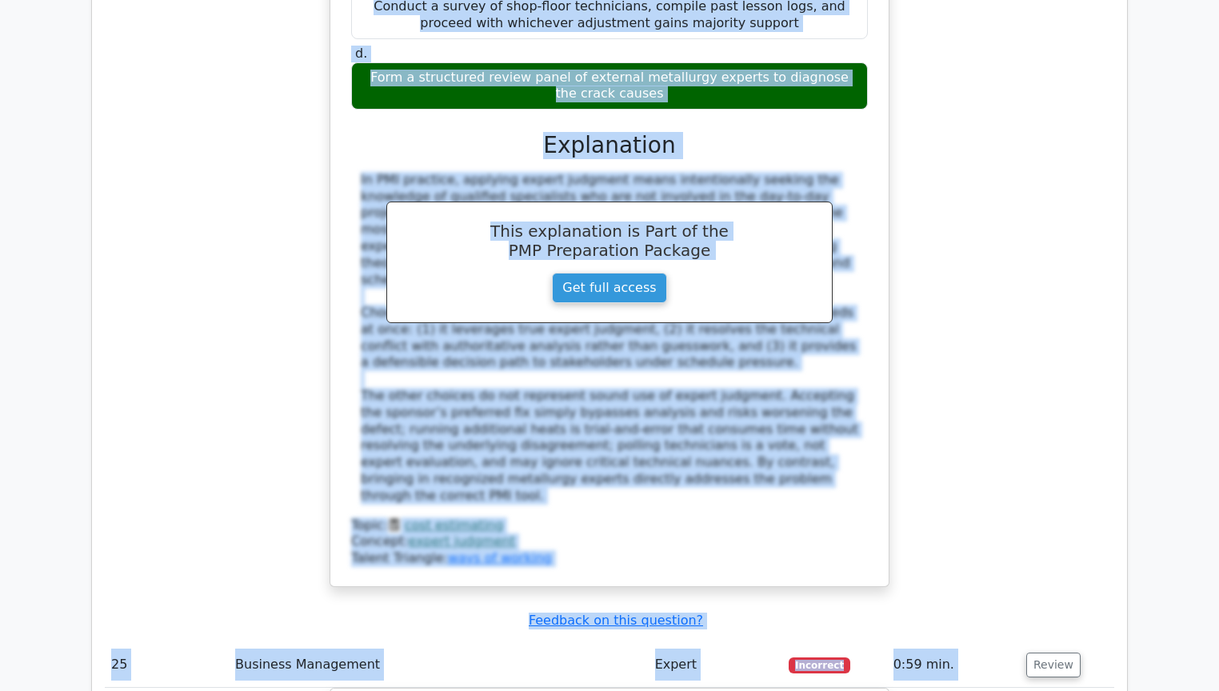
scroll to position [24680, 0]
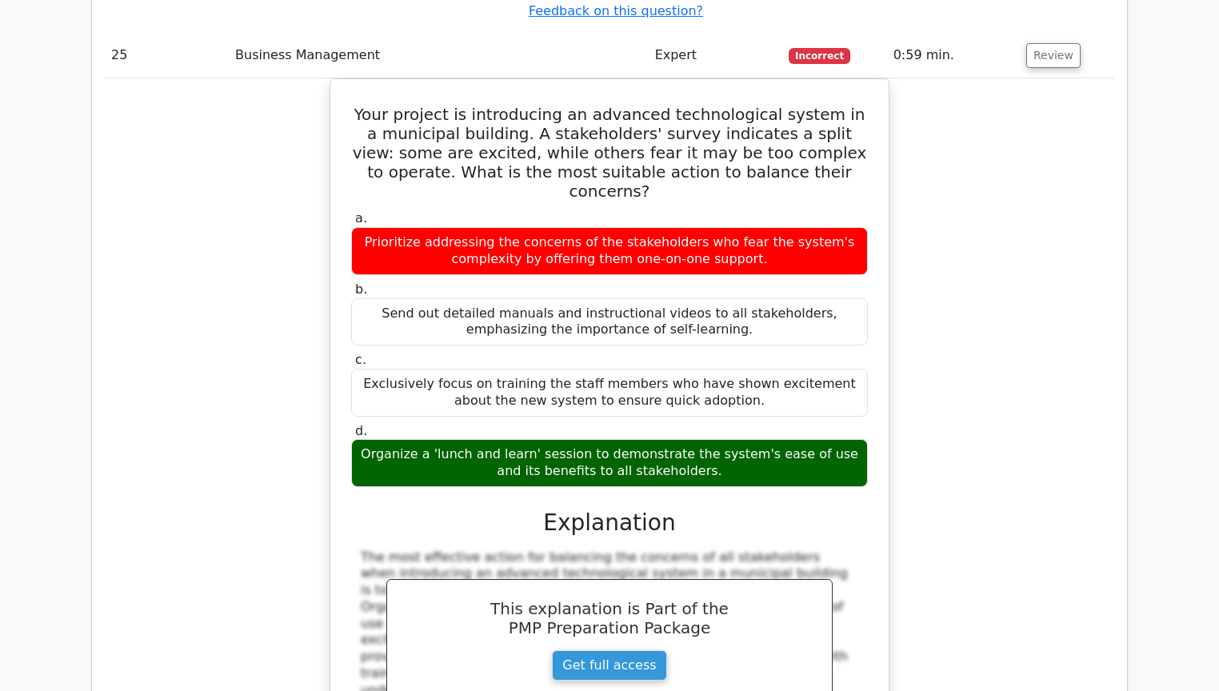
scroll to position [25295, 0]
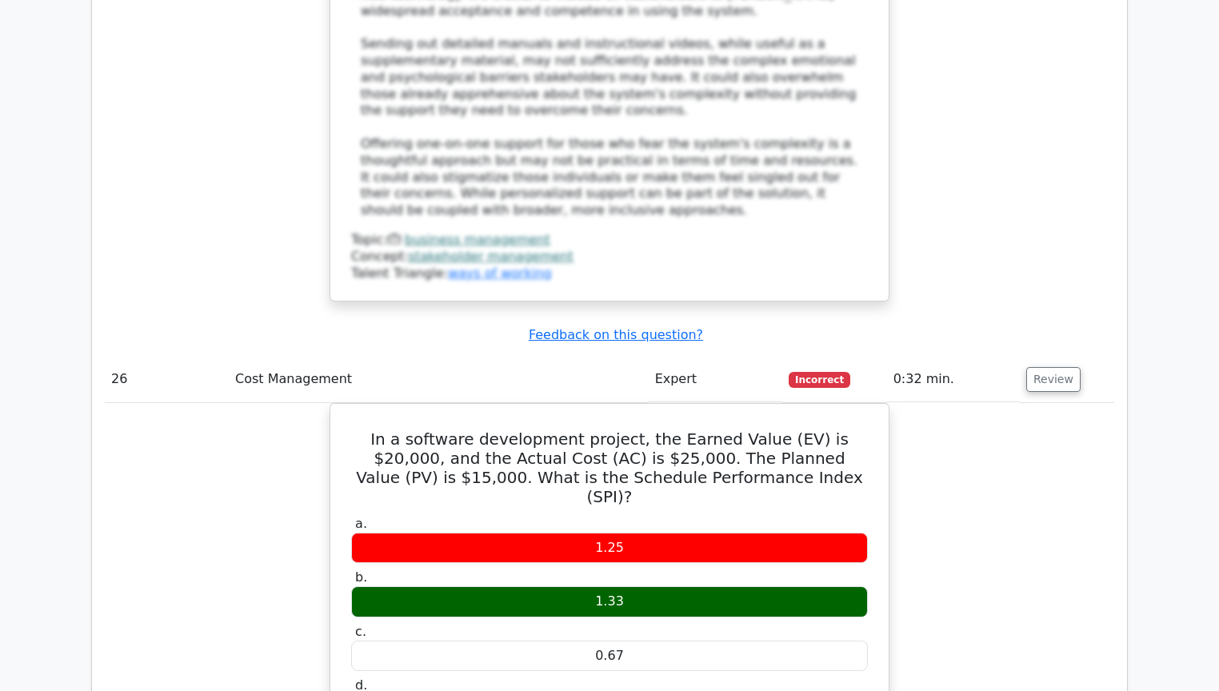
scroll to position [26063, 0]
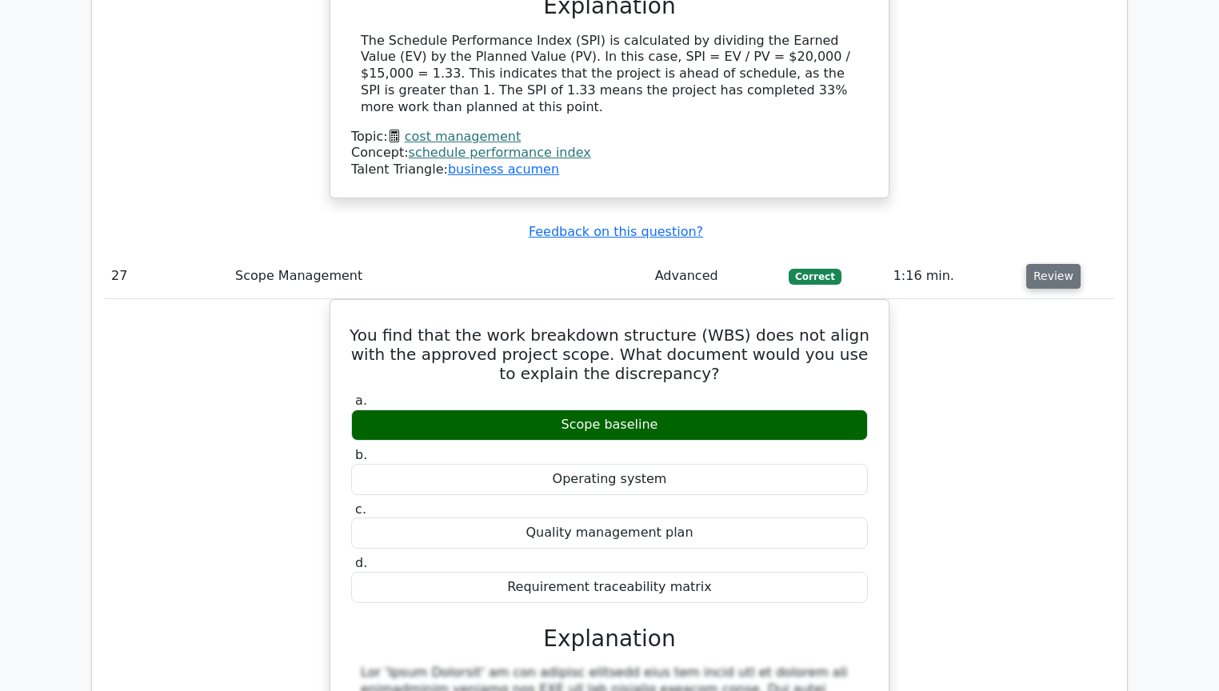
scroll to position [26831, 0]
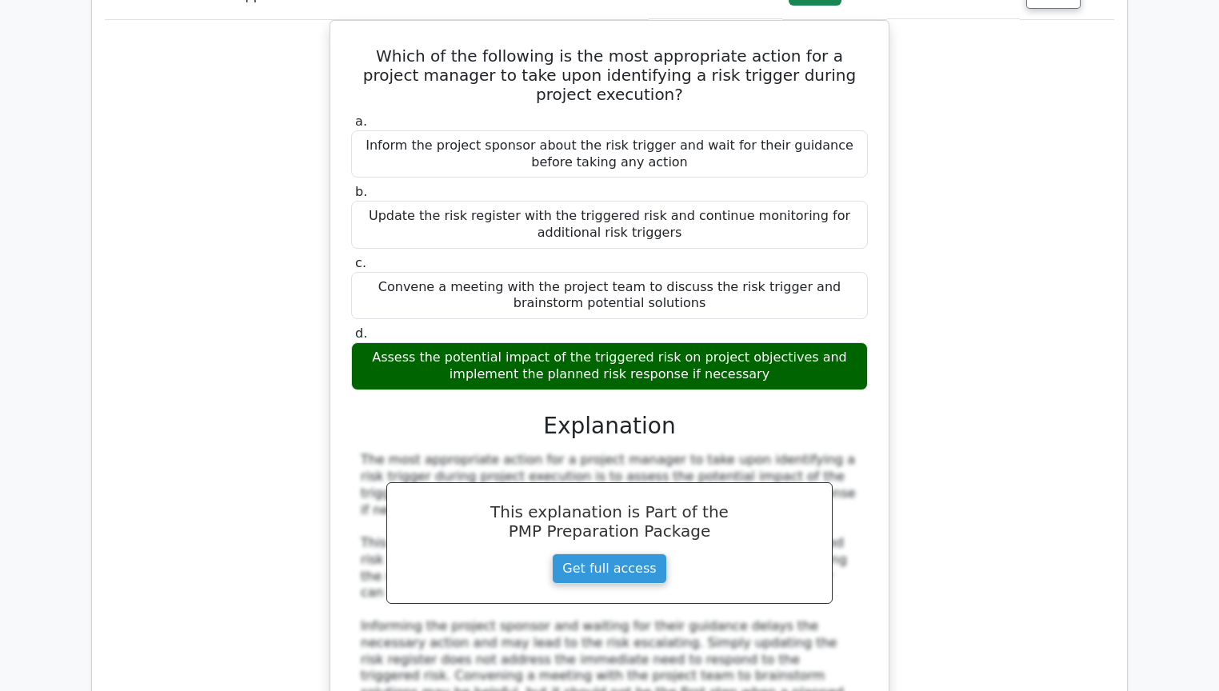
scroll to position [27919, 0]
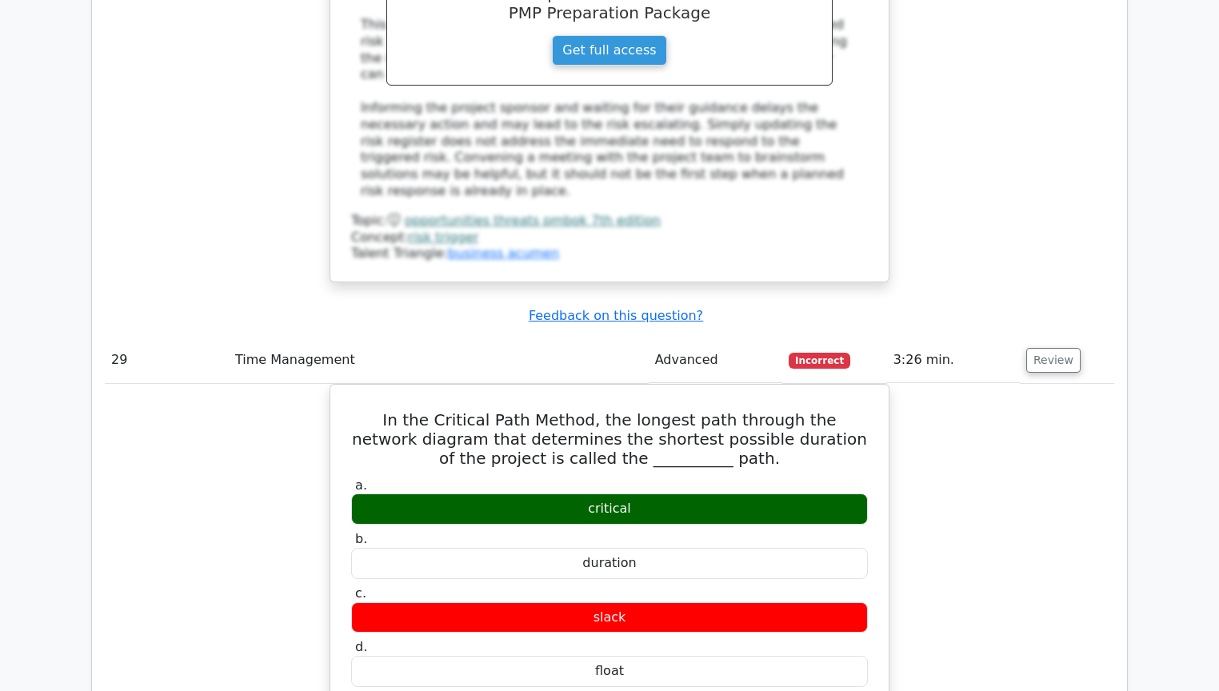
scroll to position [28687, 0]
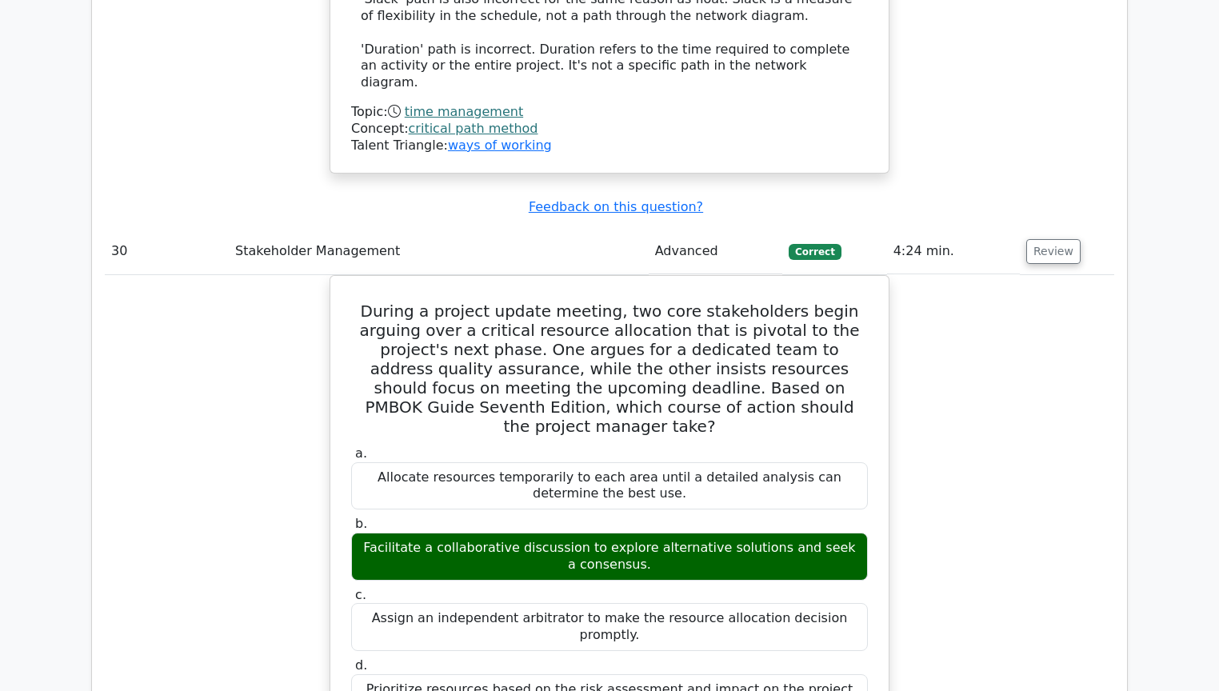
scroll to position [29455, 0]
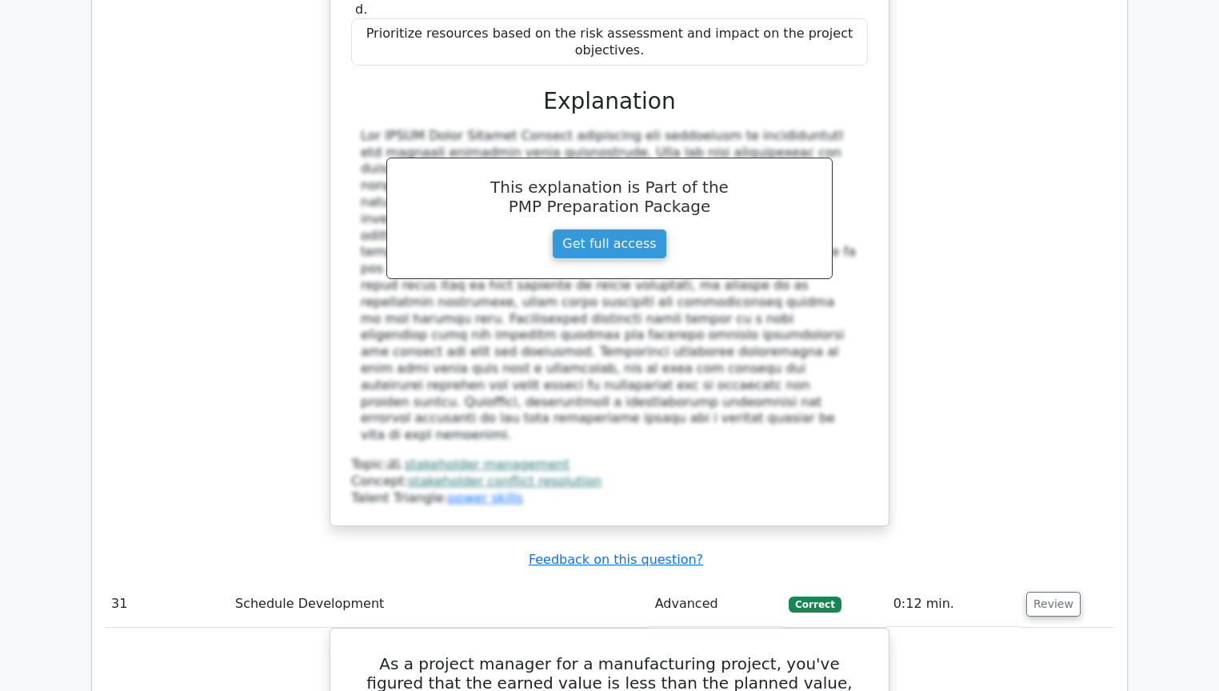
scroll to position [30095, 0]
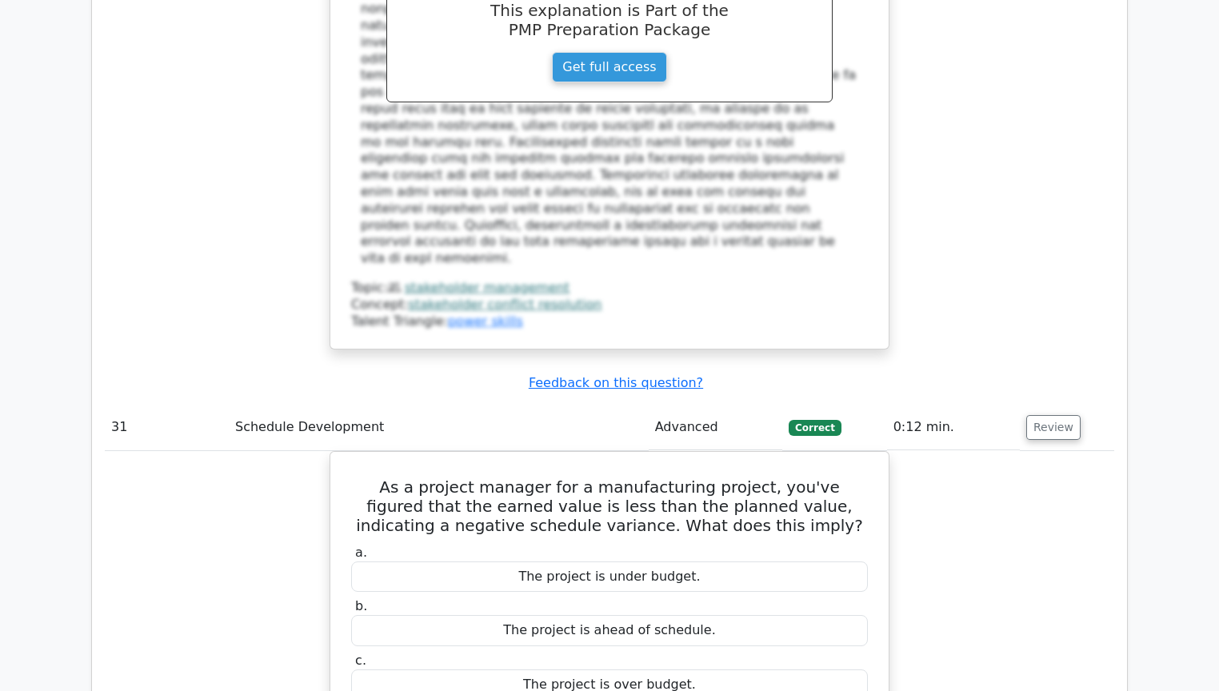
scroll to position [30287, 0]
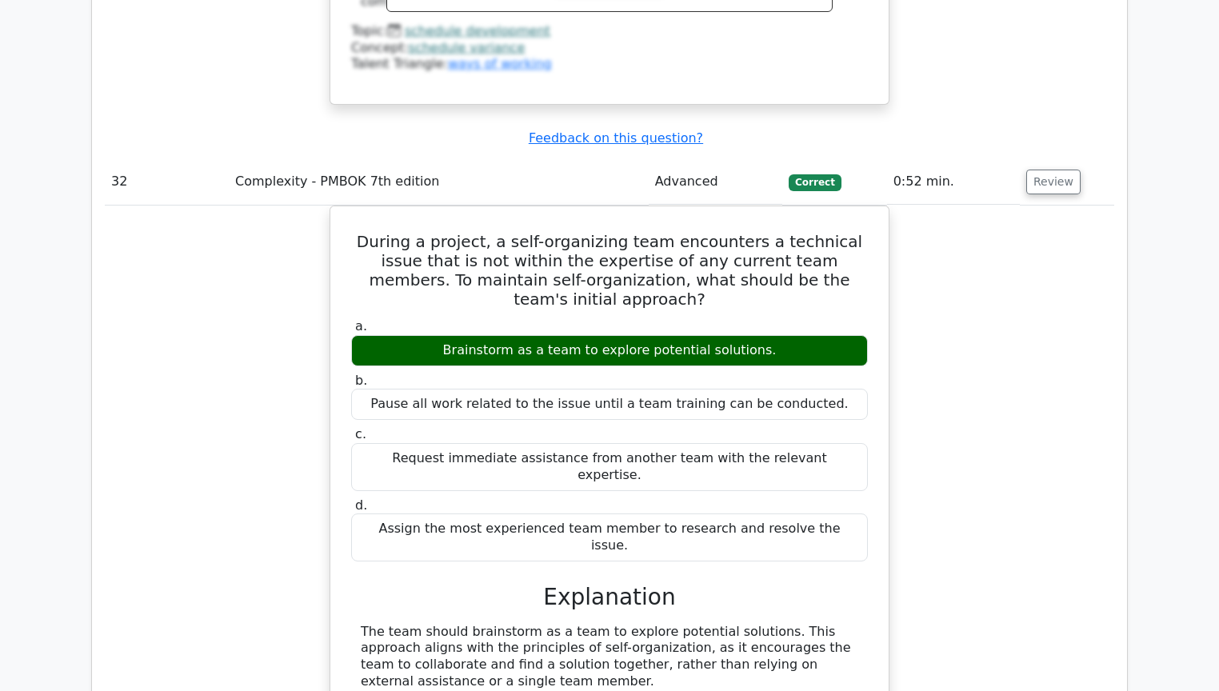
scroll to position [31247, 0]
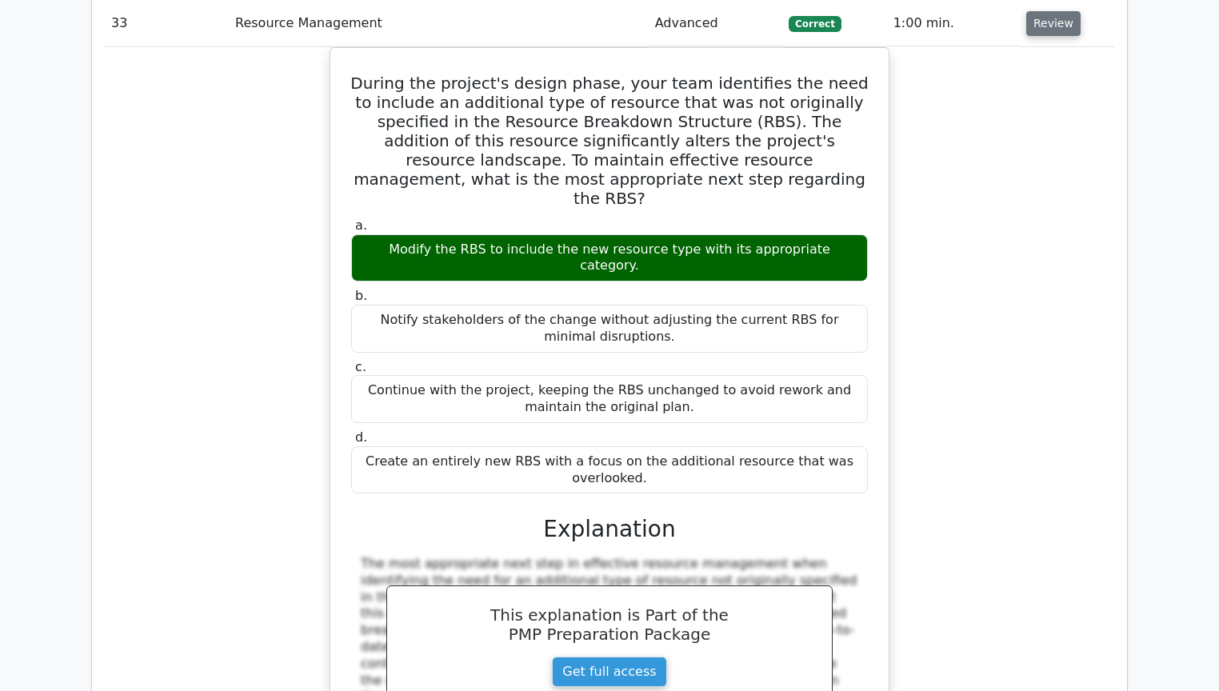
scroll to position [32271, 0]
